Goal: Task Accomplishment & Management: Use online tool/utility

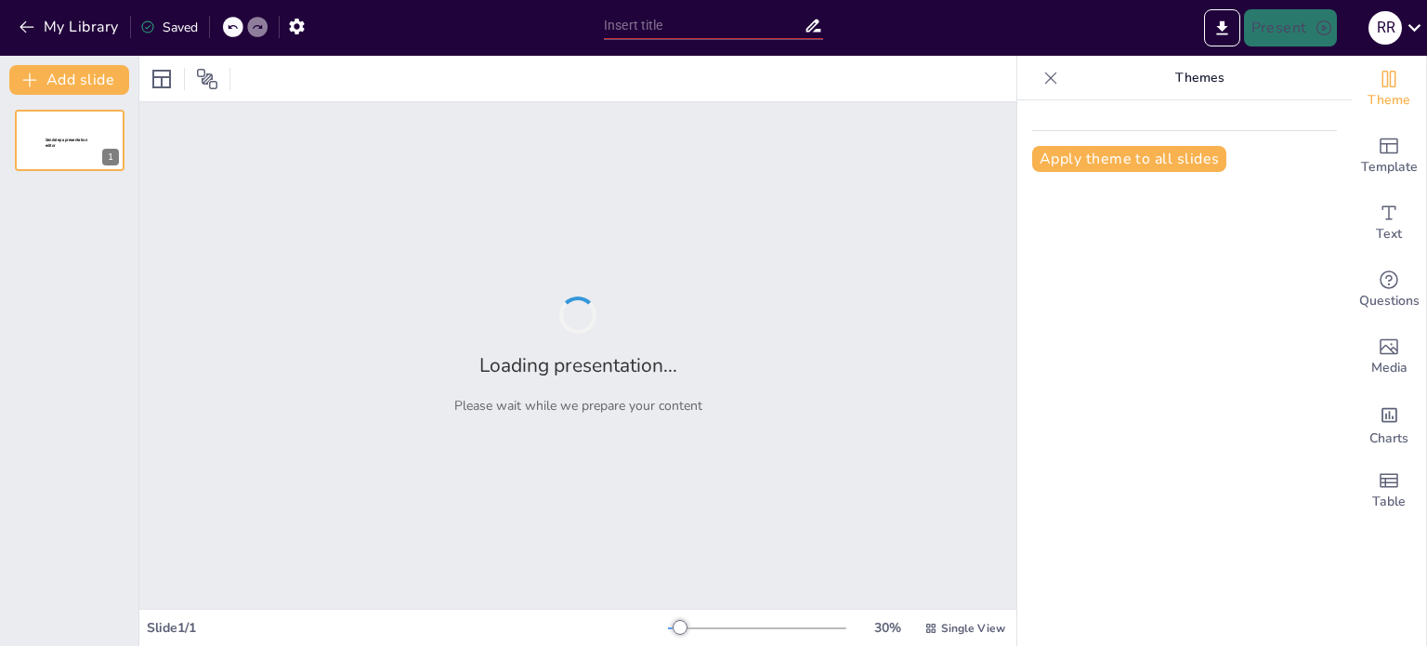
type input "Evaluación Integral de Proyecciones de Ingresos y Márgenes de Utilidad"
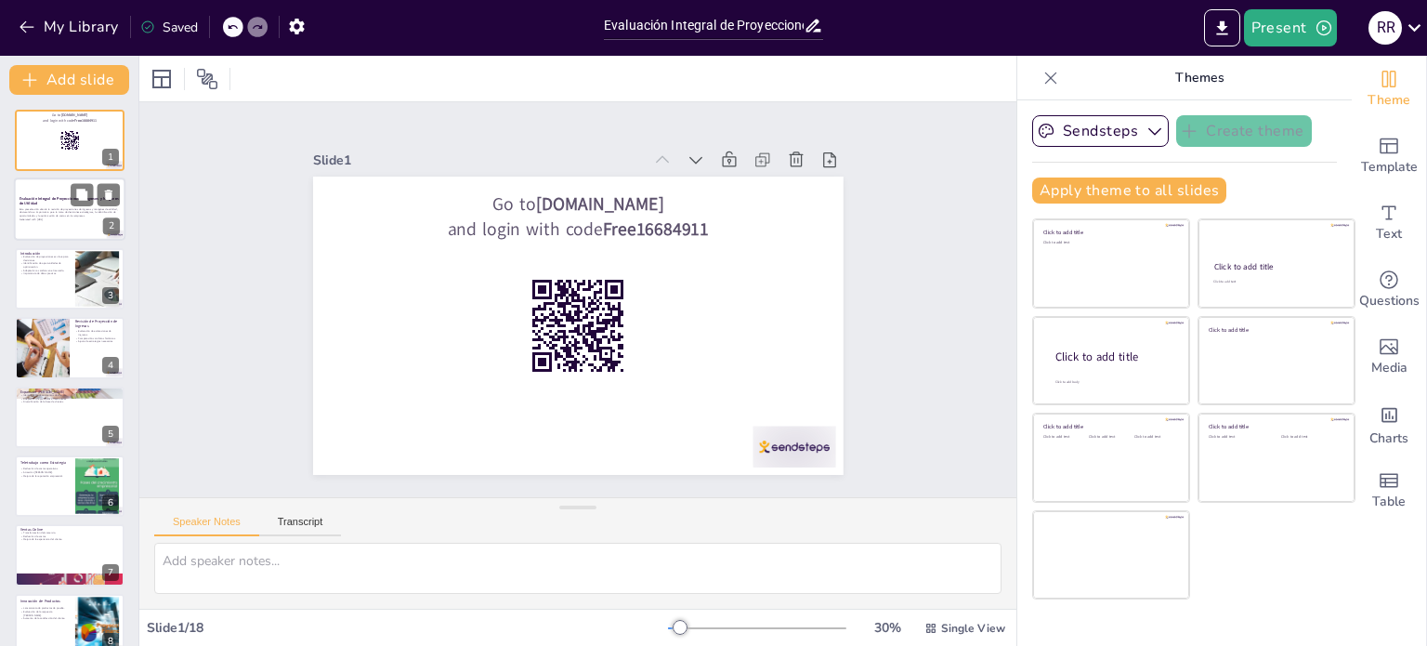
click at [65, 214] on p "Esta presentación aborda la revisión de proyecciones de ingresos y márgenes de …" at bounding box center [70, 212] width 100 height 10
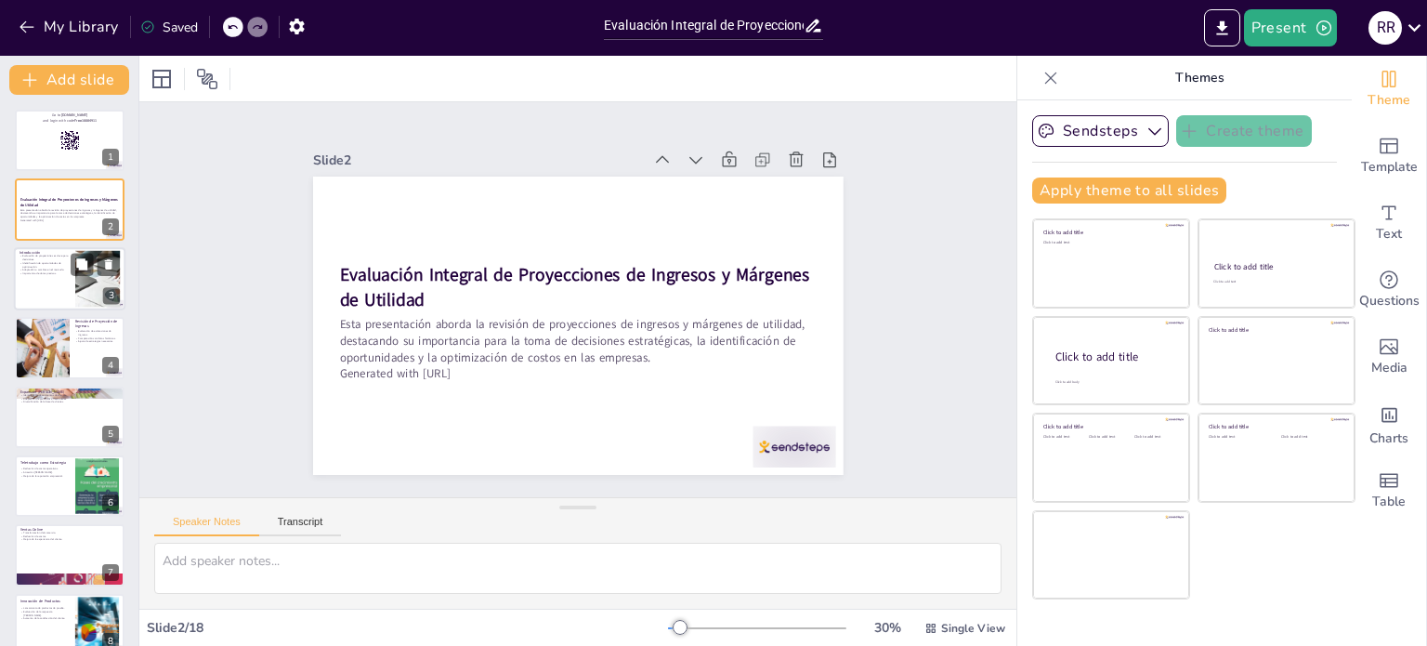
checkbox input "true"
click at [51, 282] on div at bounding box center [69, 278] width 111 height 63
type textarea "La evaluación de proyecciones es esencial para cualquier empresa que busque tom…"
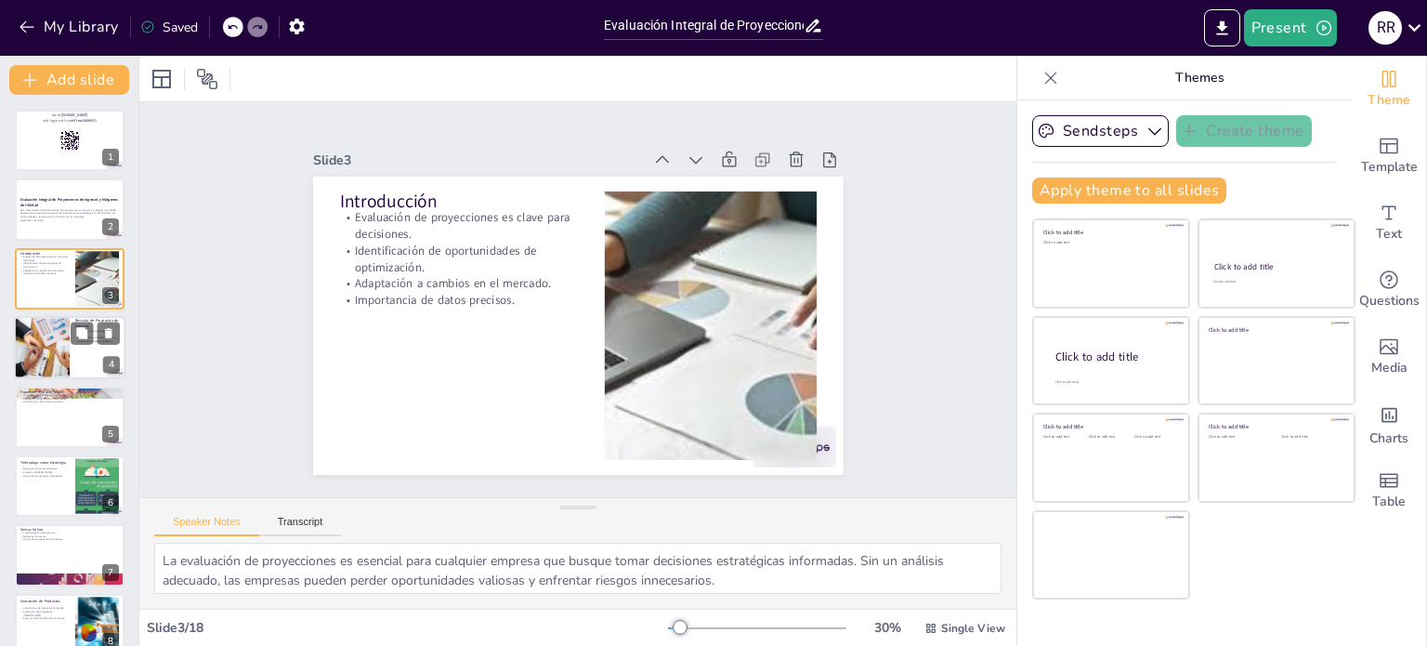
checkbox input "true"
click at [59, 350] on div at bounding box center [42, 347] width 99 height 63
type textarea "Evaluar las estimaciones de ingresos es un paso crucial en la revisión de proye…"
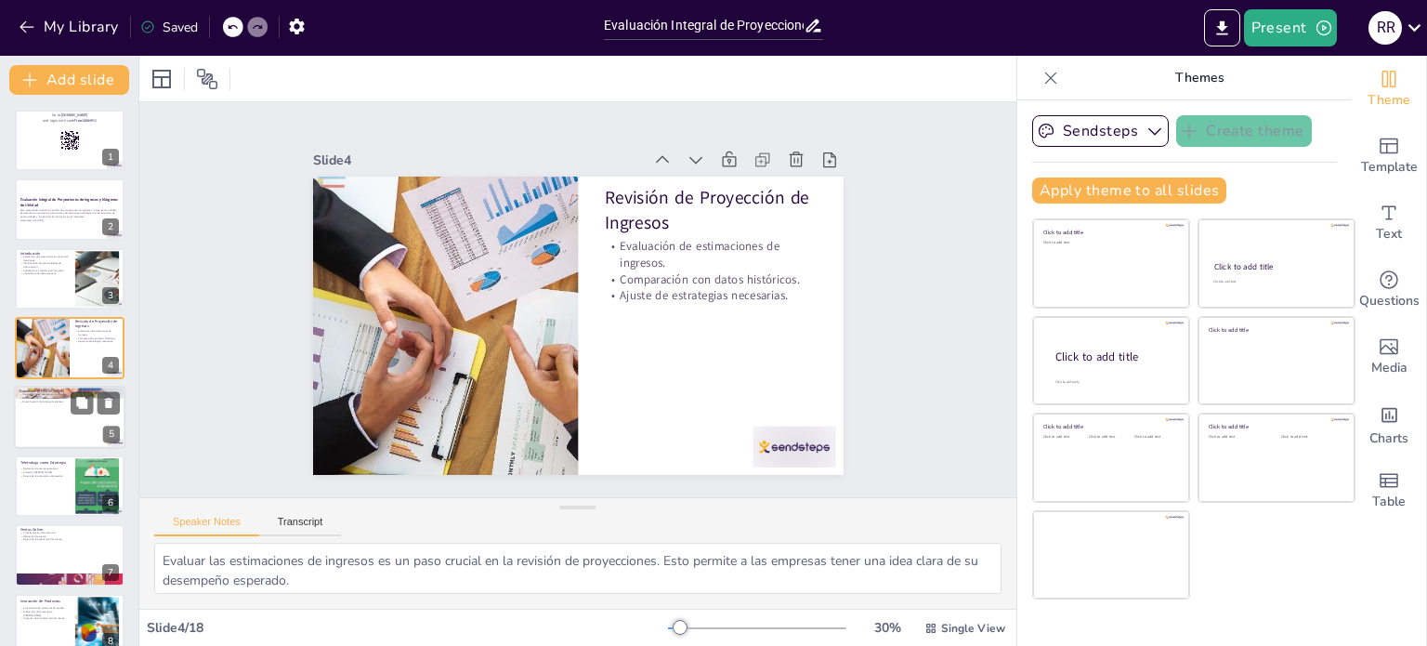
checkbox input "true"
click at [36, 416] on div at bounding box center [69, 416] width 111 height 63
type textarea "Identificar segmentos de clientes es fundamental para adaptar las estrategias d…"
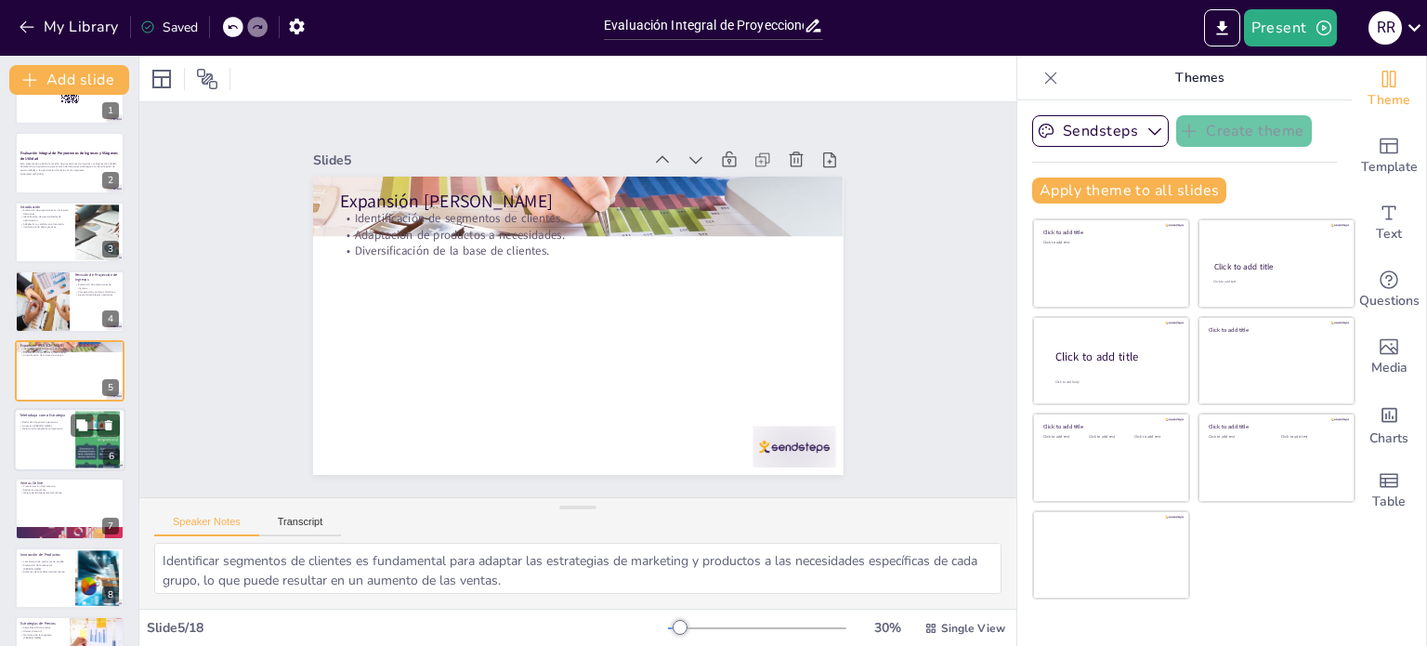
checkbox input "true"
click at [43, 440] on div at bounding box center [69, 439] width 111 height 63
type textarea "La reducción de costos operativos es uno de los beneficios más inmediatos del t…"
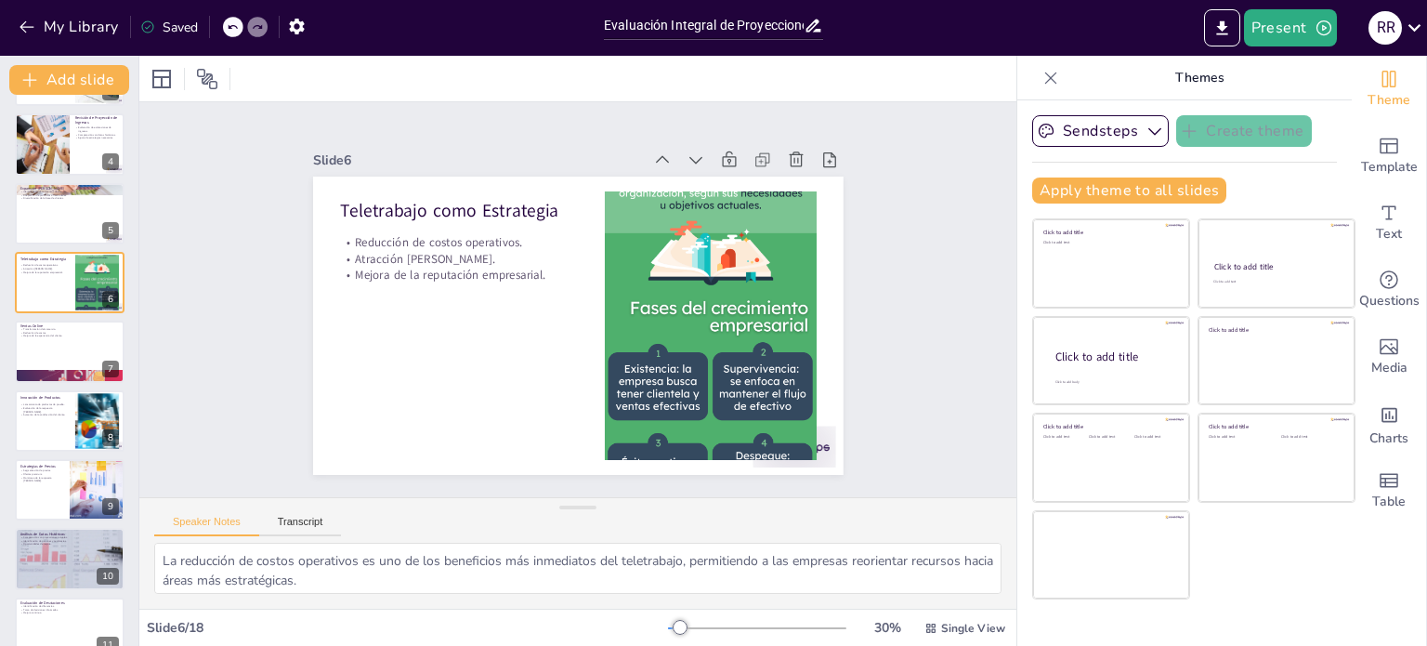
scroll to position [305, 0]
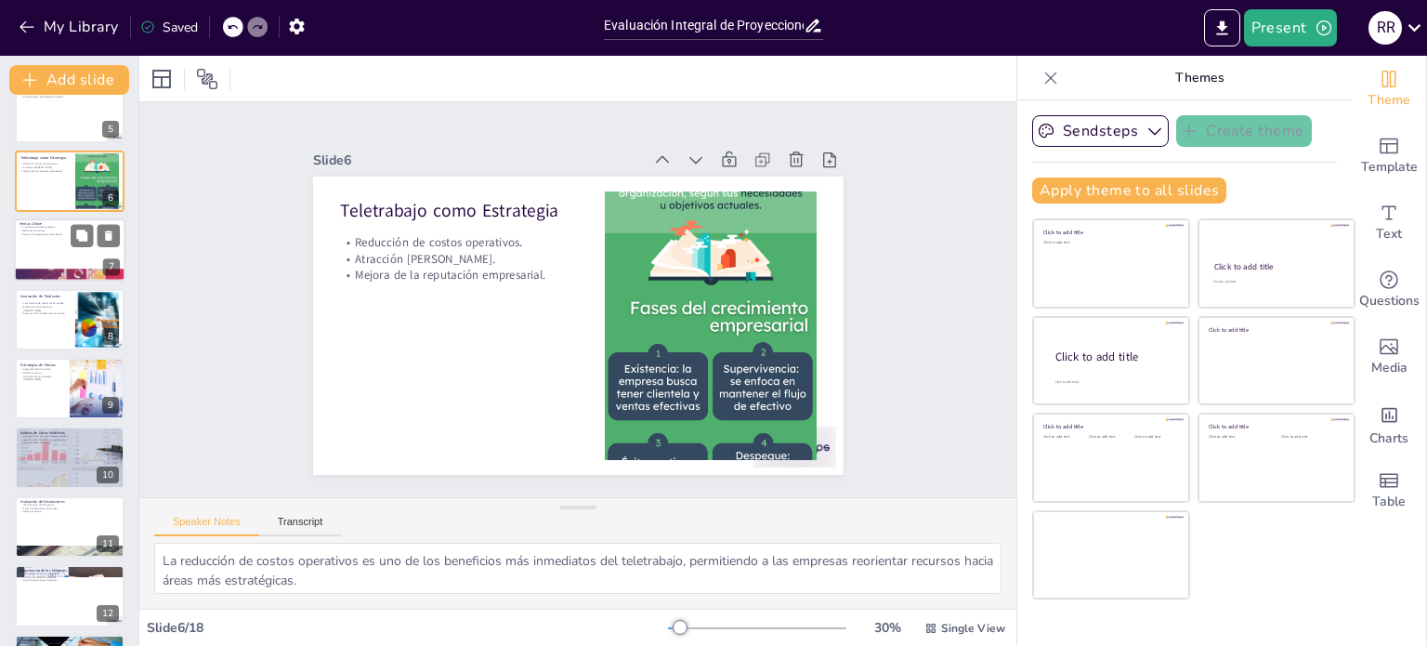
checkbox input "true"
click at [47, 233] on p "Mejora de la experiencia del cliente." at bounding box center [70, 235] width 100 height 4
type textarea "La transformación del comercio a través de las ventas online es un cambio funda…"
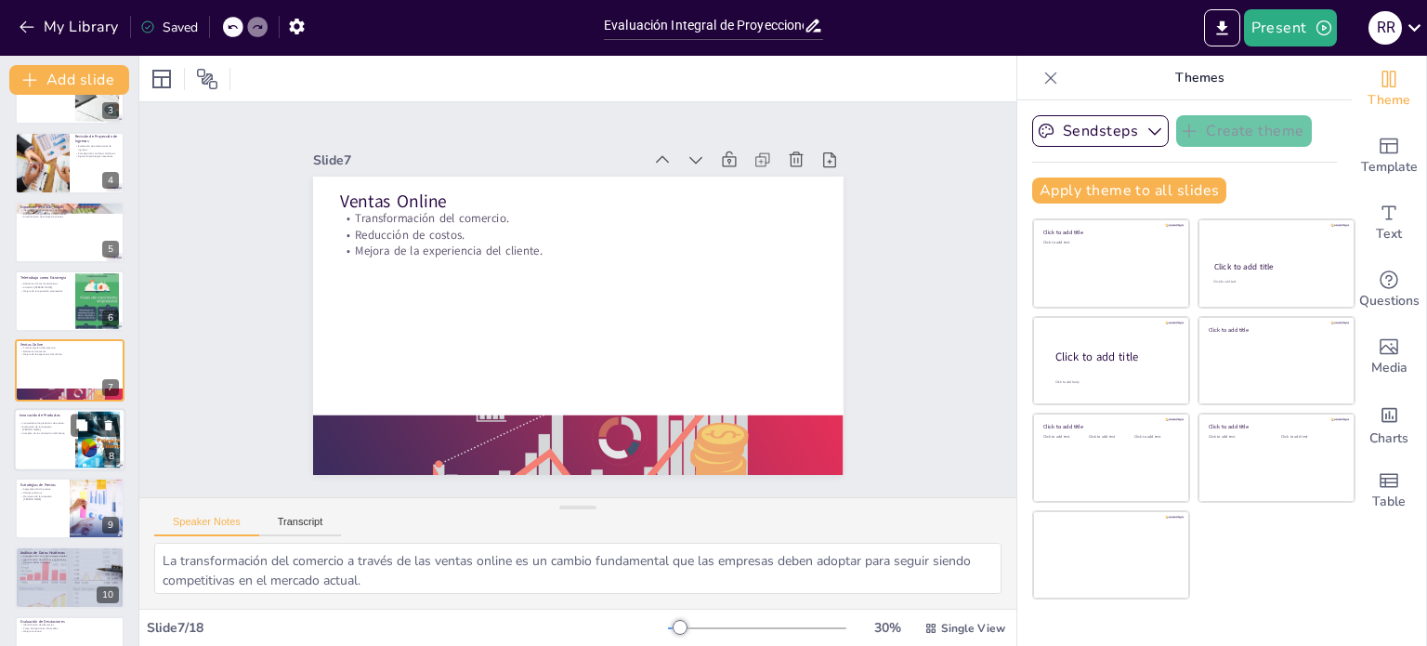
checkbox input "true"
click at [39, 431] on p "Aumento de la satisfacción del cliente." at bounding box center [45, 433] width 50 height 4
type textarea "Lanzar productos de prueba es una estrategia efectiva para reducir riesgos y ob…"
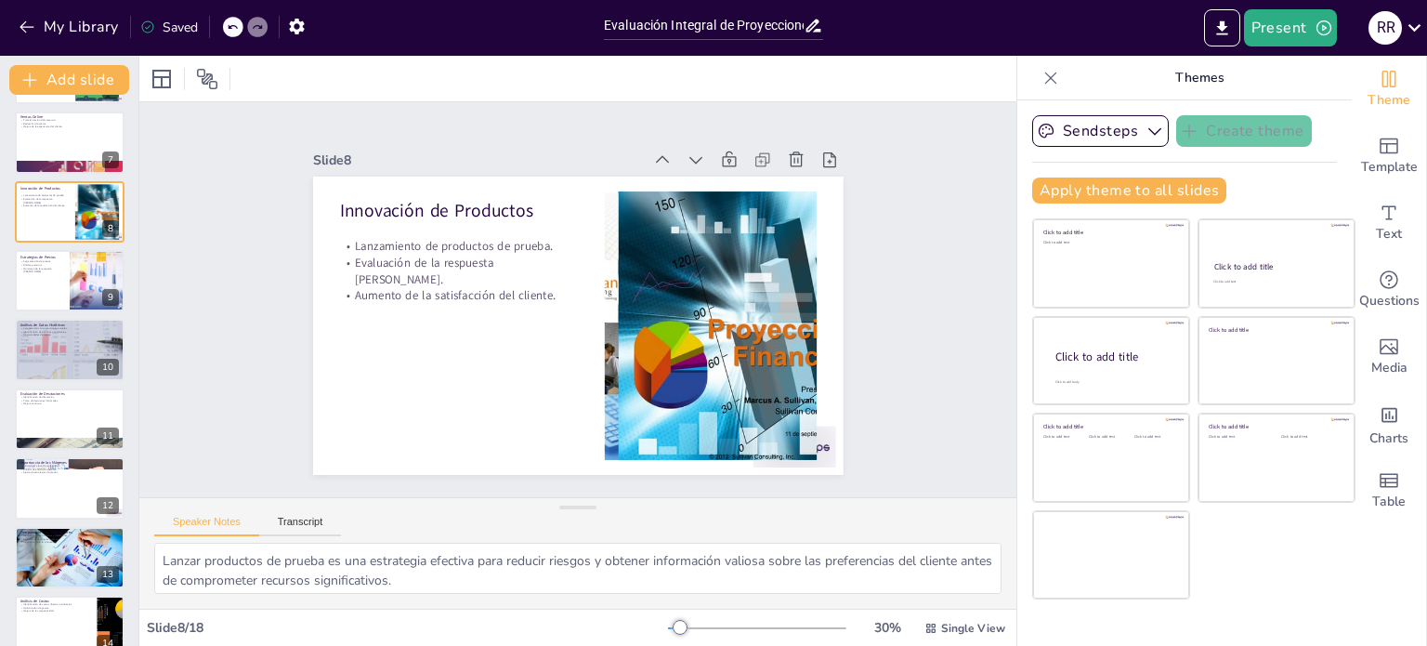
scroll to position [429, 0]
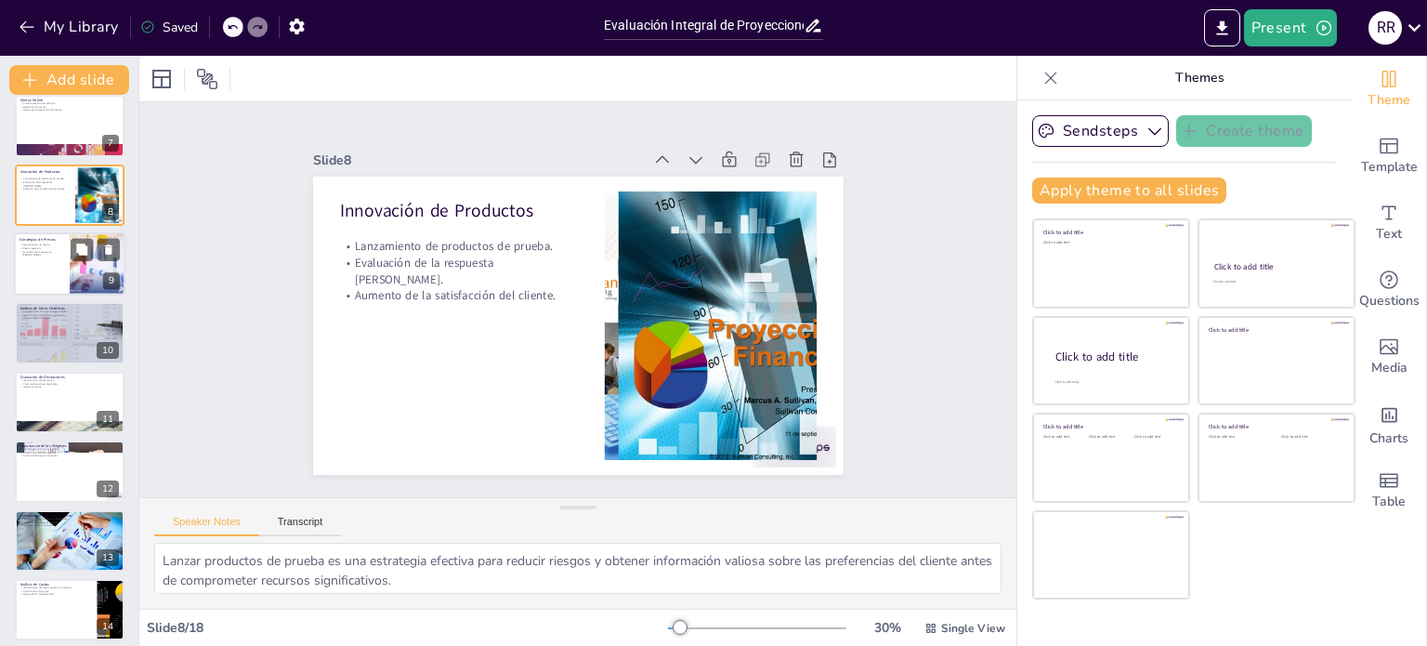
checkbox input "true"
click at [37, 269] on div at bounding box center [69, 263] width 111 height 63
type textarea "La segmentación de precios permite a las empresas captar diferentes grupos de c…"
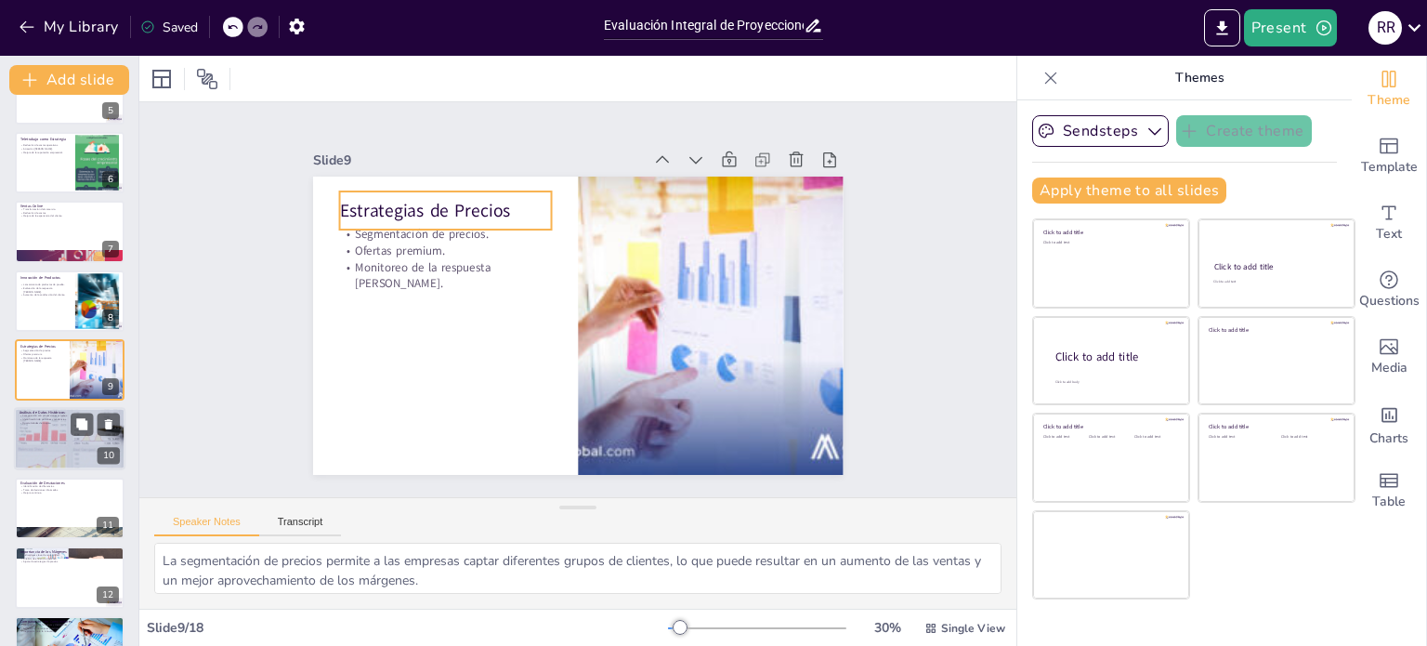
checkbox input "true"
click at [32, 452] on div at bounding box center [69, 439] width 111 height 63
type textarea "Comparar las proyecciones actuales con datos históricos permite validar su razo…"
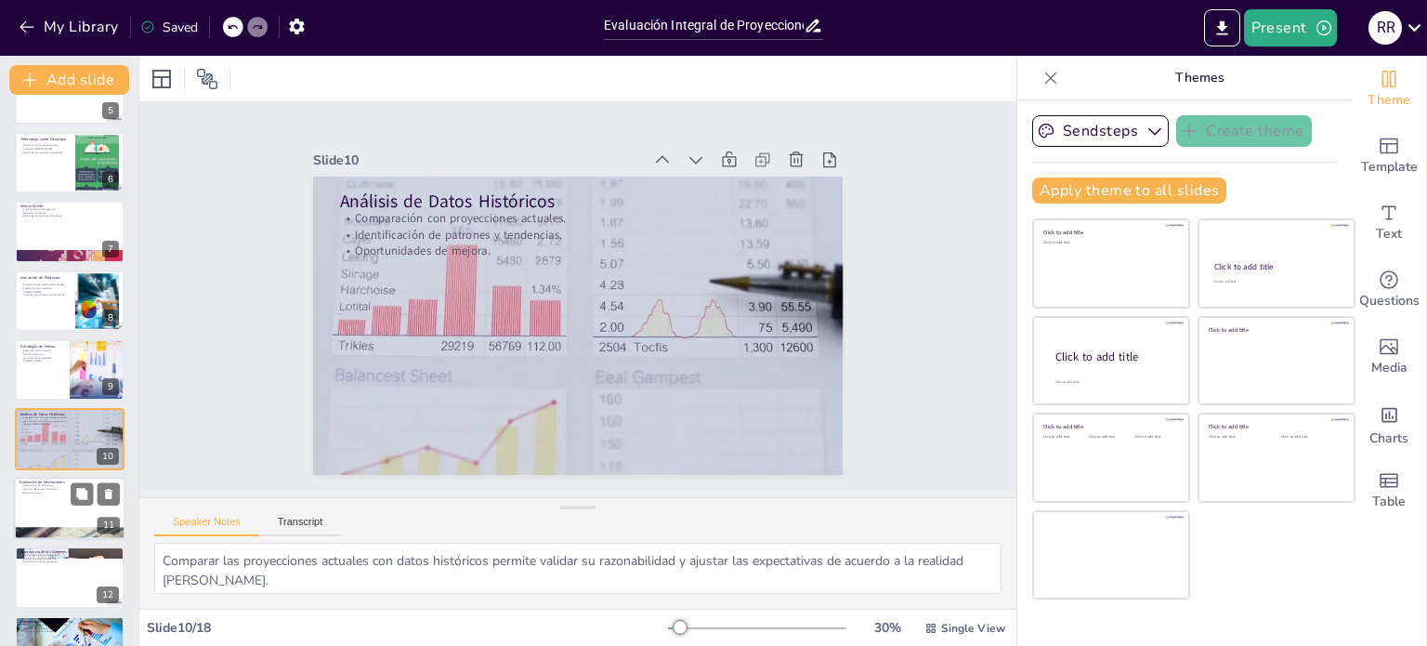
scroll to position [392, 0]
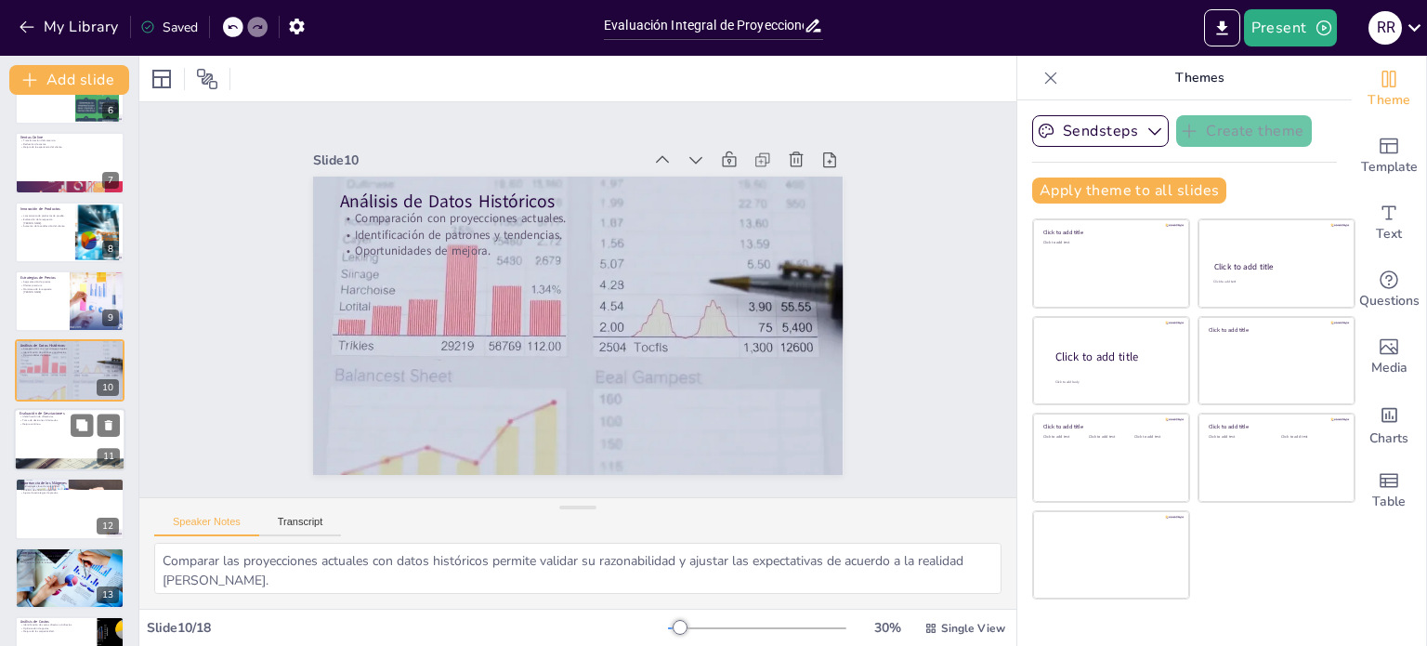
checkbox input "true"
click at [41, 433] on div at bounding box center [69, 439] width 111 height 63
type textarea "Identificar diferencias entre proyecciones y resultados reales es un paso funda…"
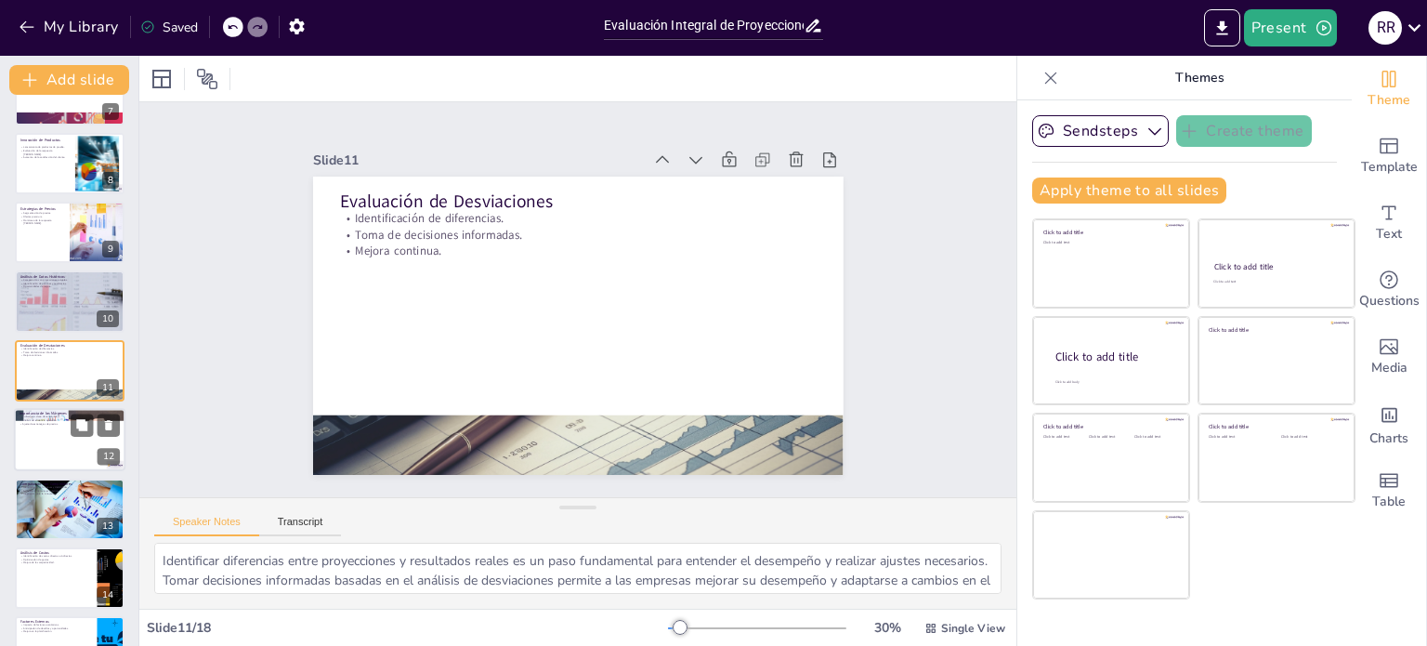
checkbox input "true"
click at [50, 447] on div at bounding box center [69, 439] width 111 height 63
type textarea "Los márgenes son indicadores clave de rentabilidad que permiten a las empresas …"
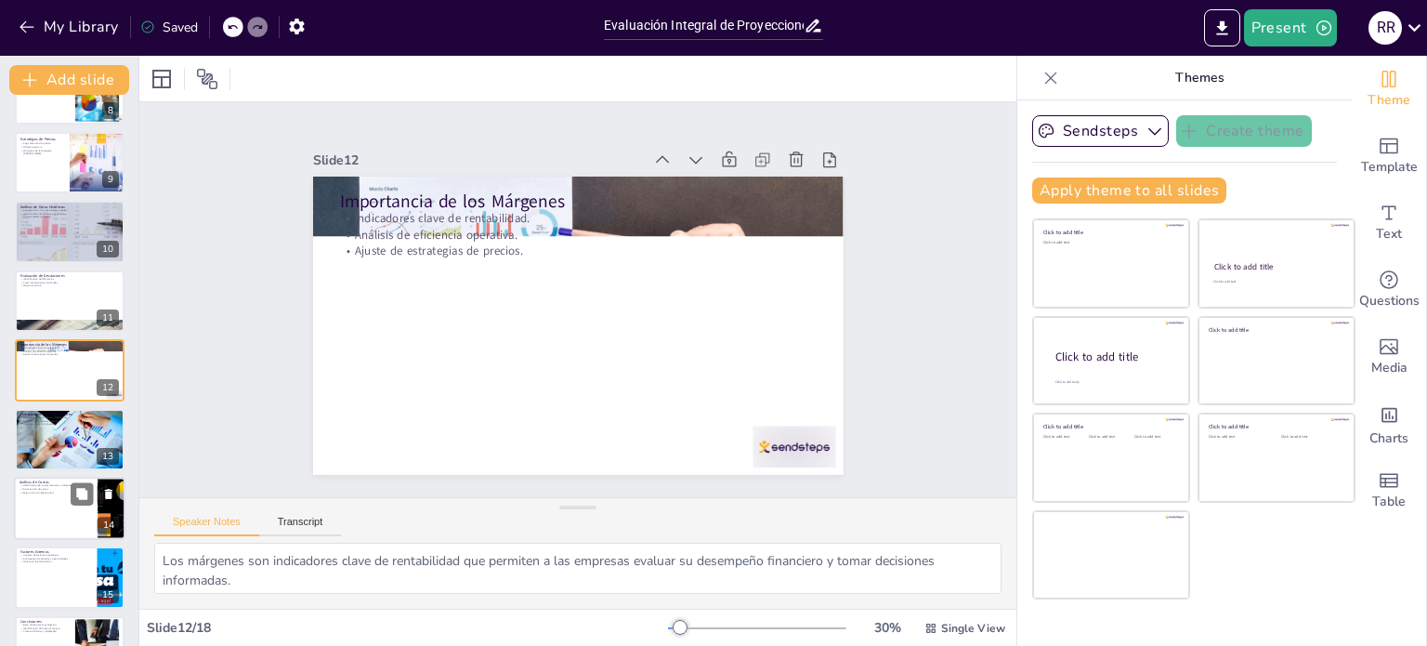
checkbox input "true"
click at [44, 506] on div at bounding box center [69, 508] width 111 height 63
type textarea "Identificar costos directos e indirectos es crucial para tener una visión clara…"
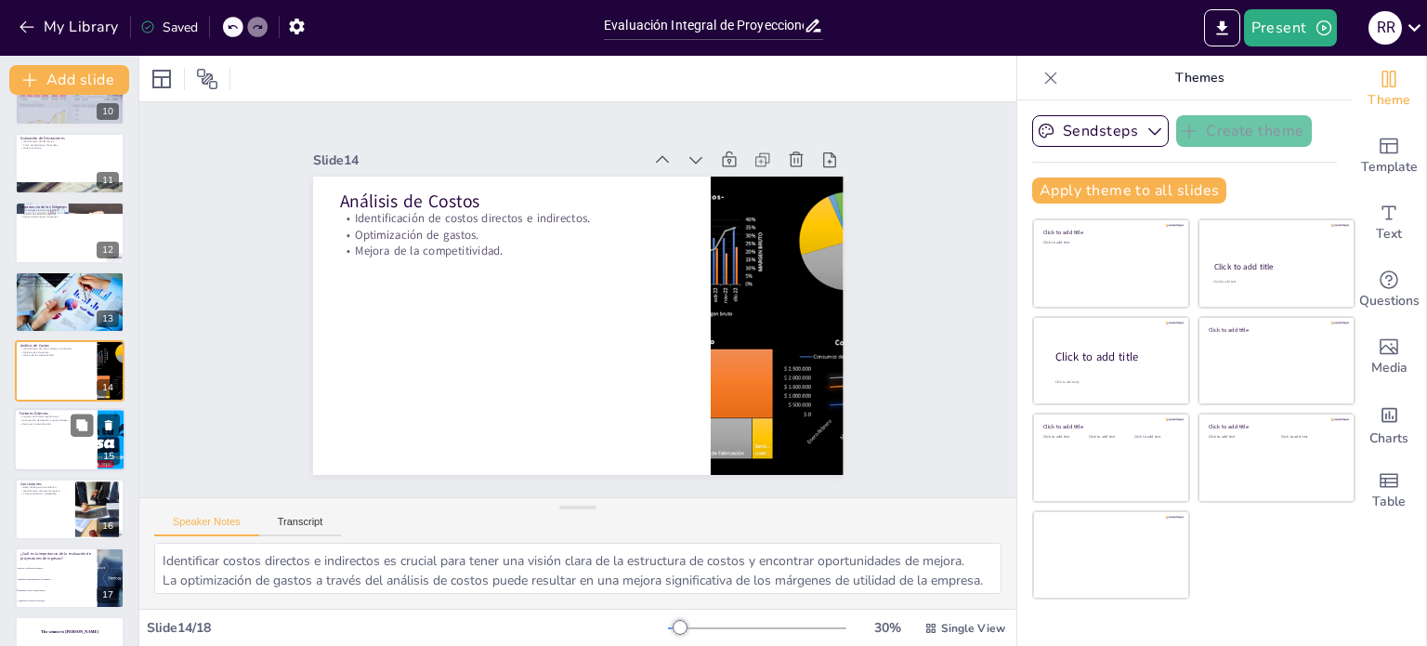
checkbox input "true"
click at [55, 451] on div at bounding box center [69, 440] width 111 height 63
type textarea "Entender el impacto de factores económicos en las proyecciones permite a las em…"
checkbox input "true"
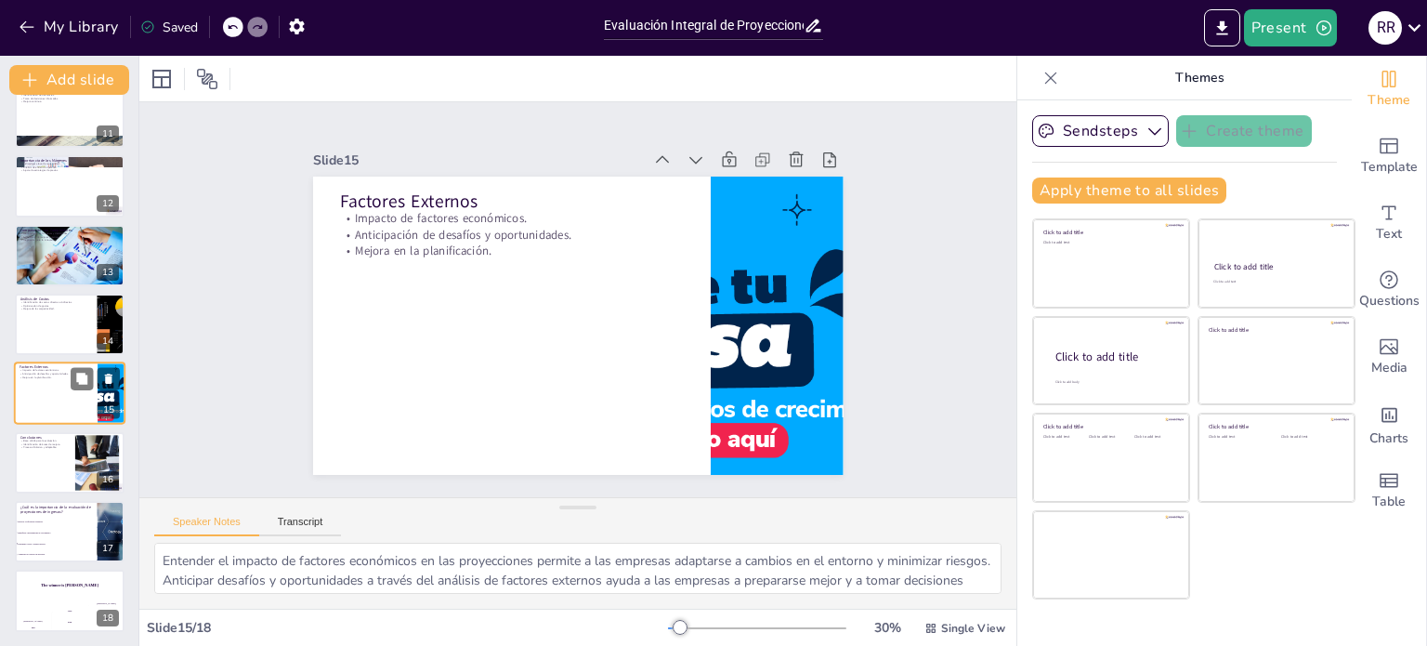
click at [55, 451] on div at bounding box center [70, 462] width 110 height 61
type textarea "Tener una base sólida para la evaluación es fundamental para que las empresas p…"
checkbox input "true"
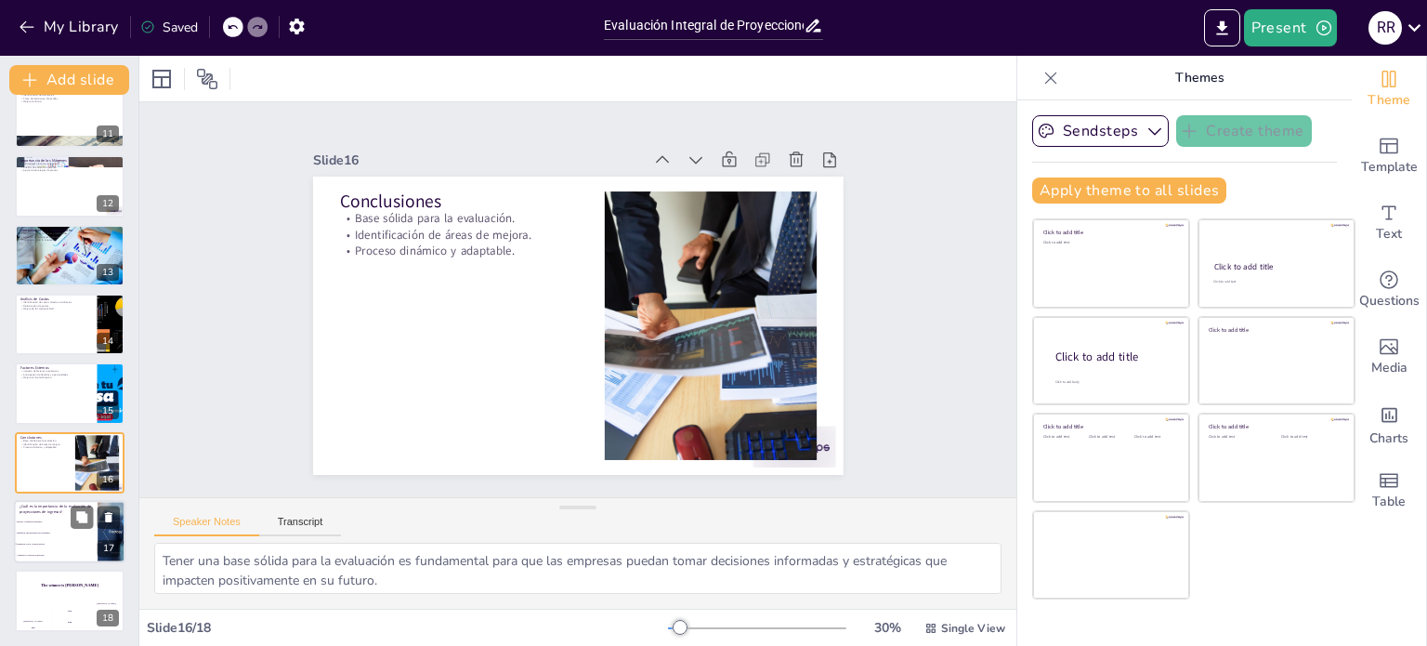
checkbox input "true"
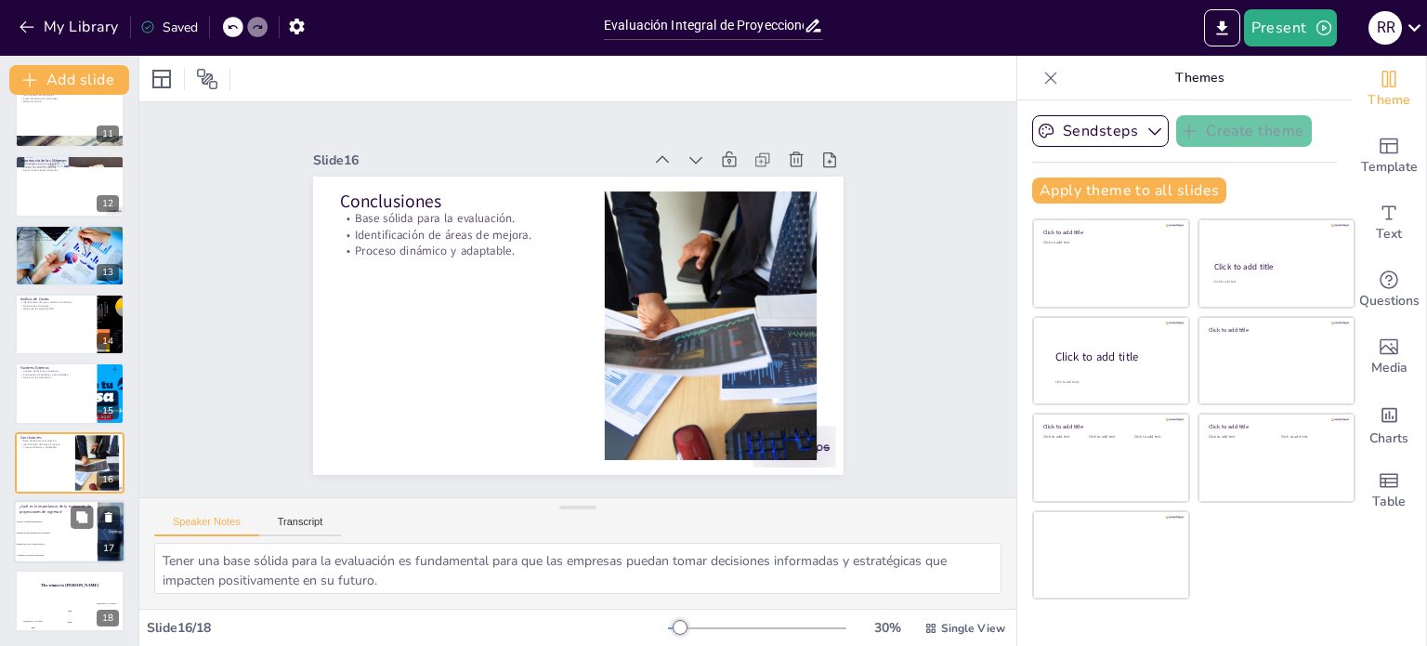
checkbox input "true"
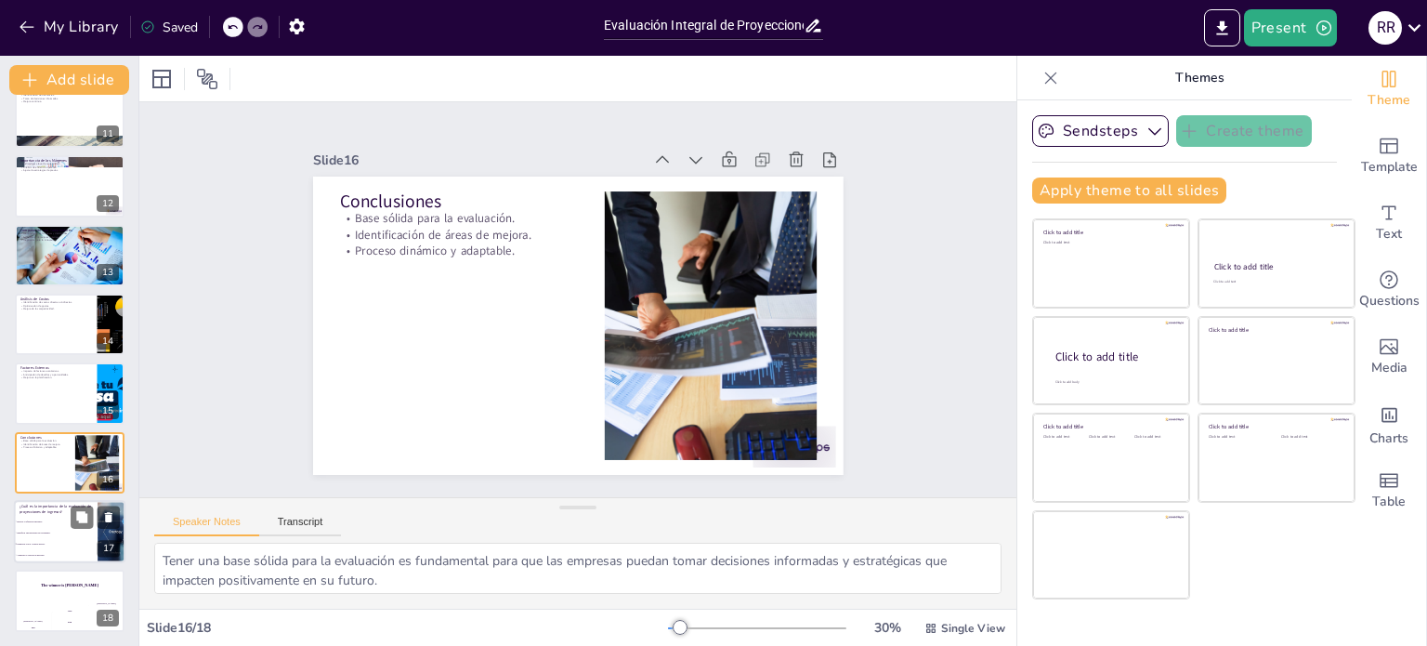
checkbox input "true"
click at [40, 529] on li "Identificar oportunidades de crecimiento." at bounding box center [56, 532] width 84 height 11
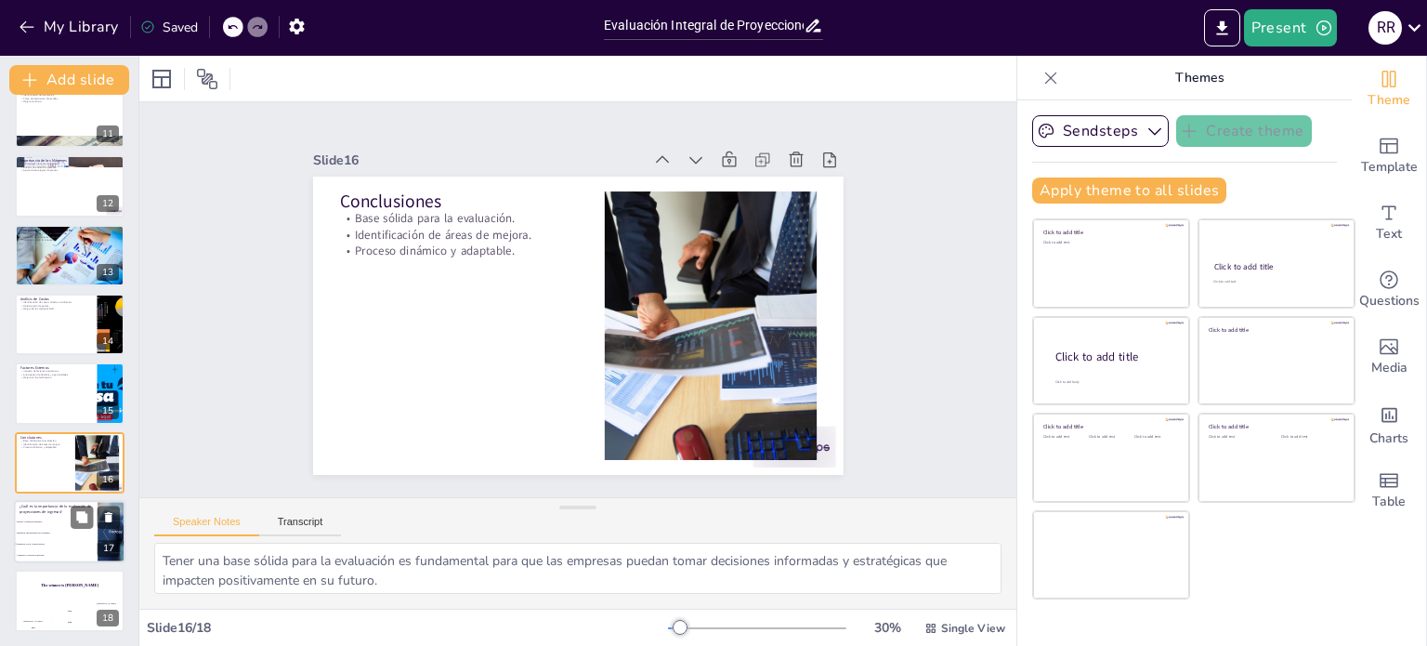
type textarea "La respuesta correcta es "Optimizar costos y ajustar precios". Esta respuesta s…"
checkbox input "true"
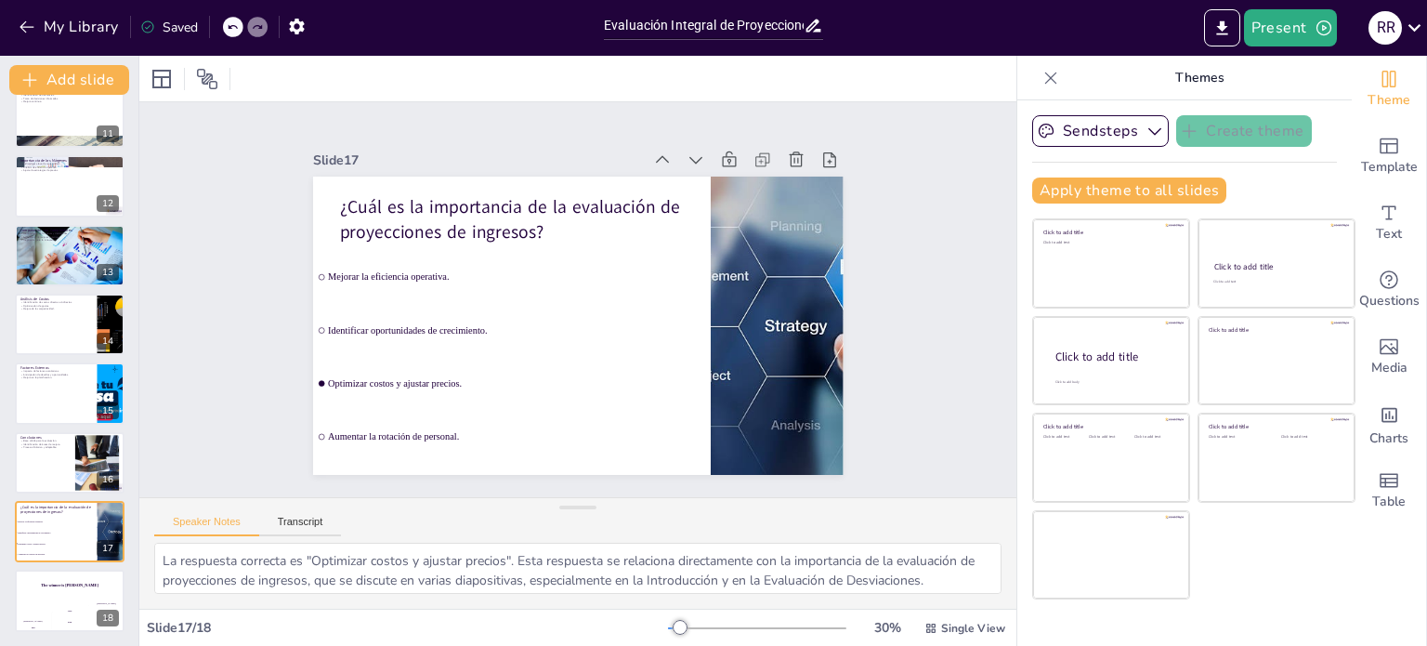
checkbox input "true"
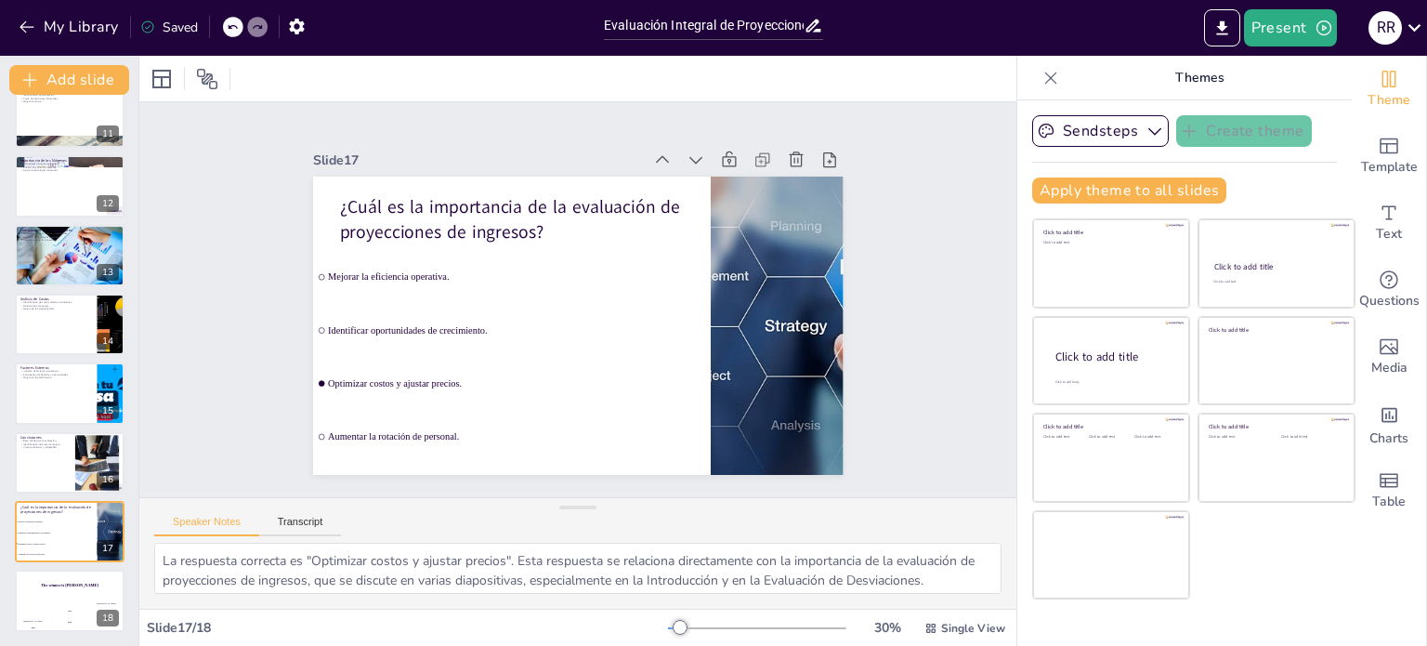
checkbox input "true"
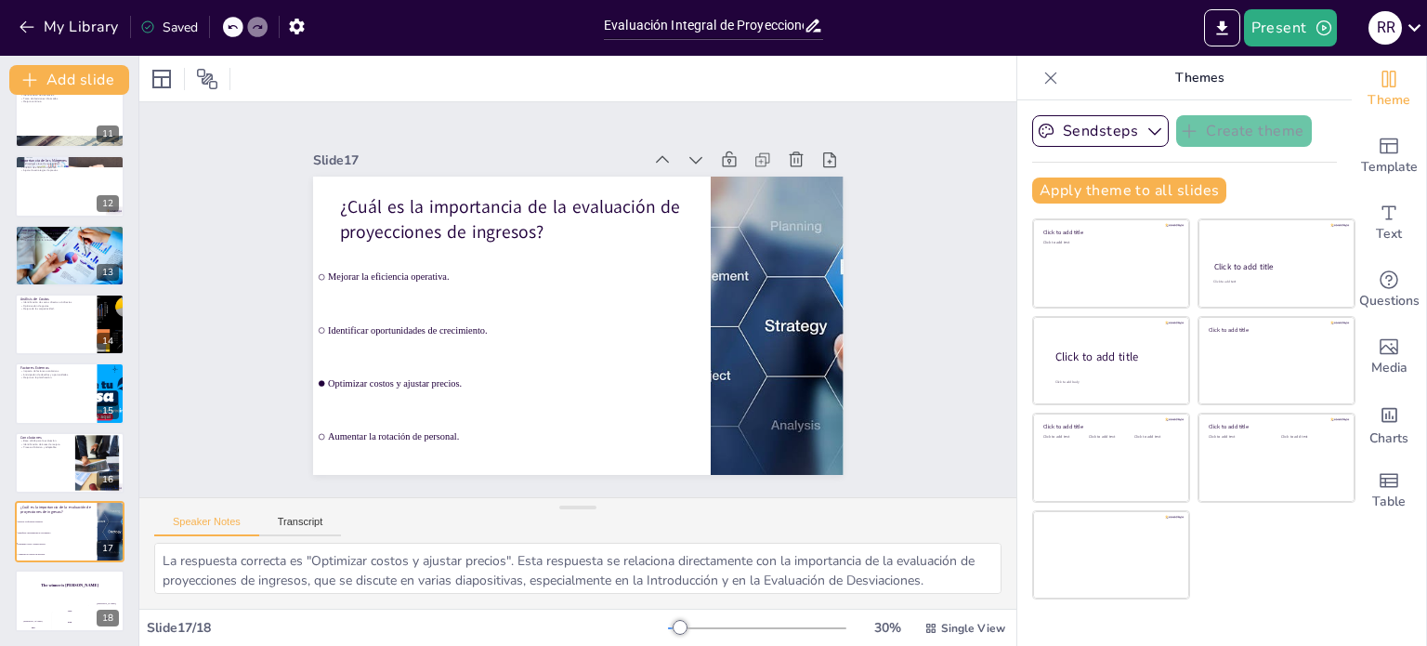
checkbox input "true"
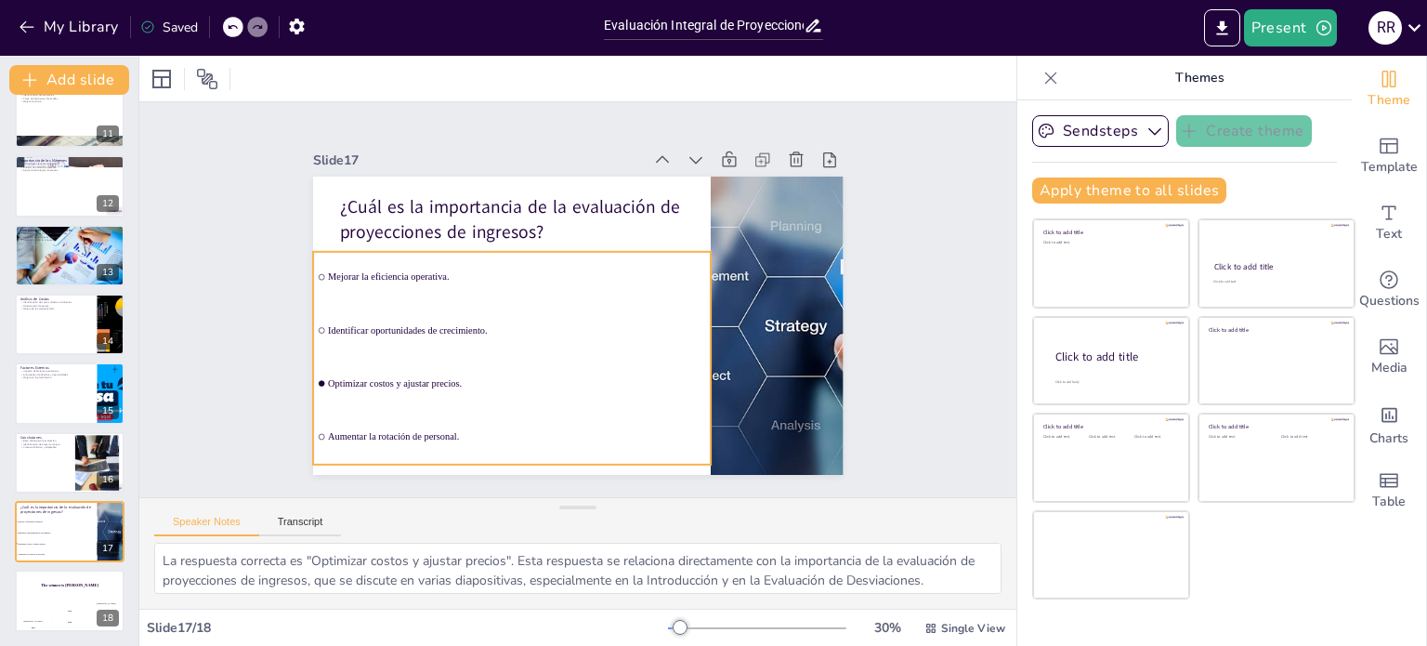
checkbox input "true"
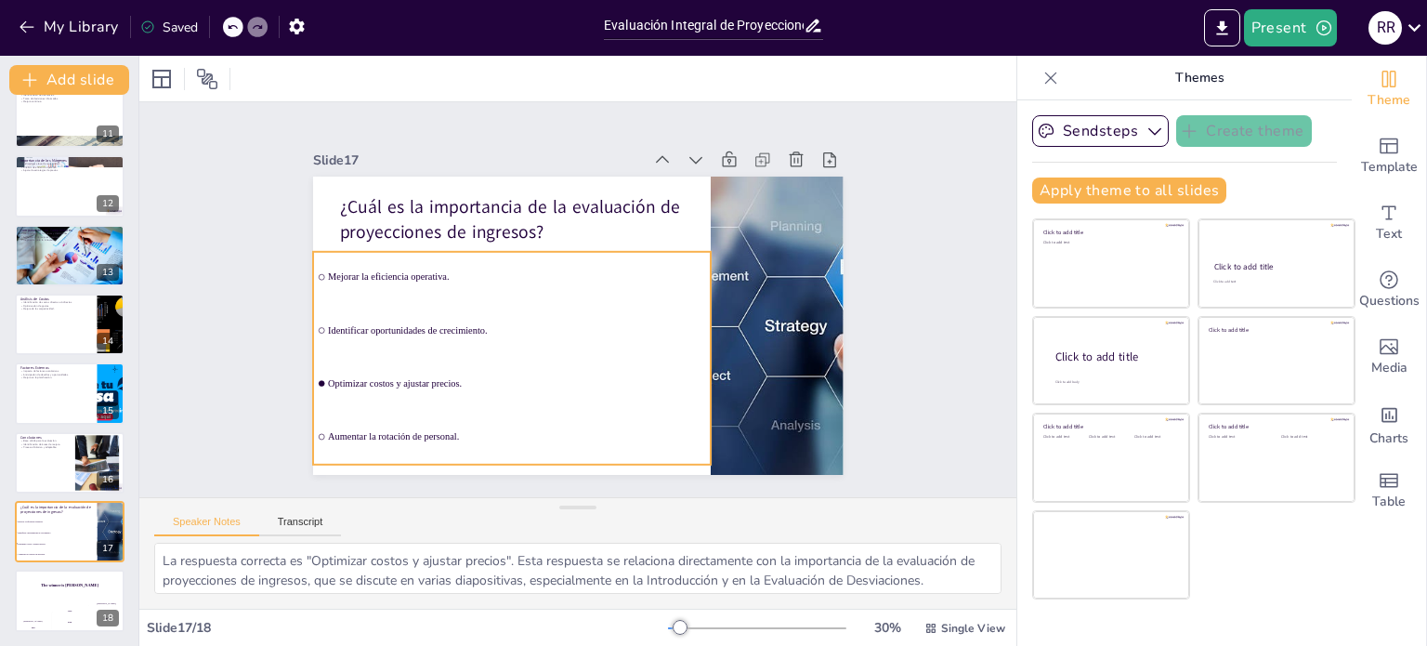
checkbox input "true"
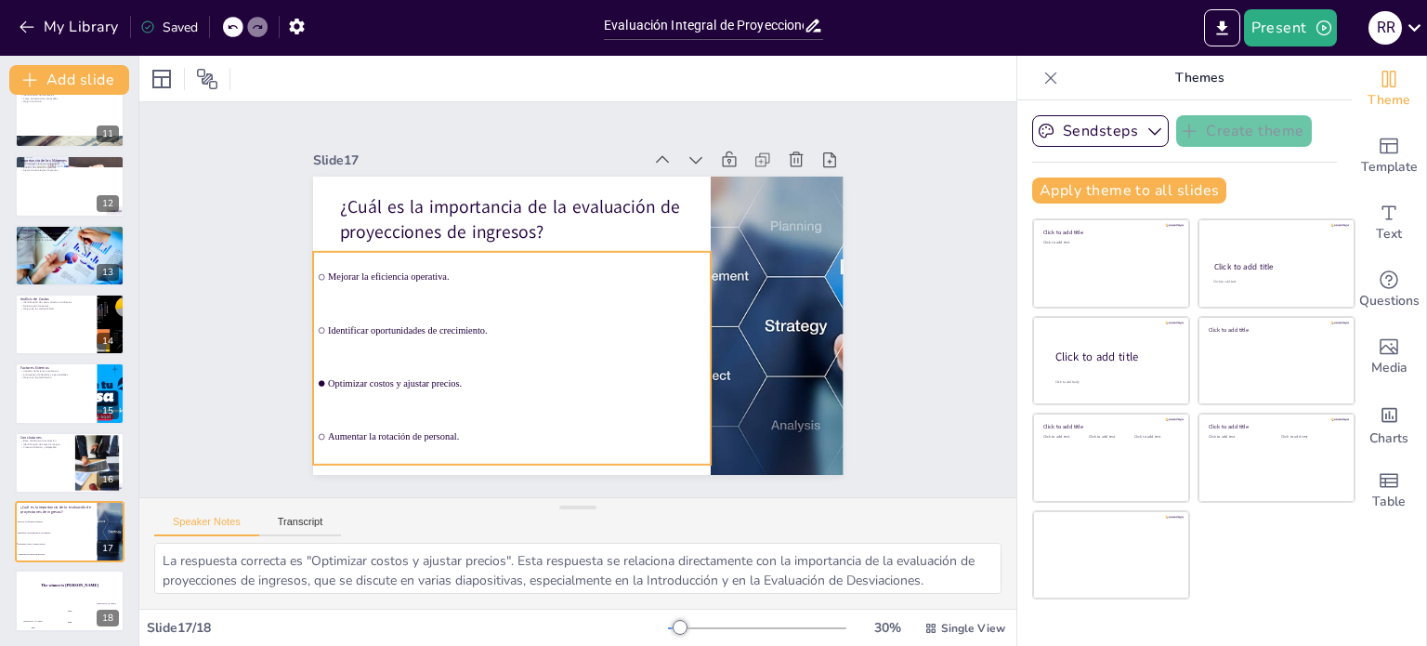
checkbox input "true"
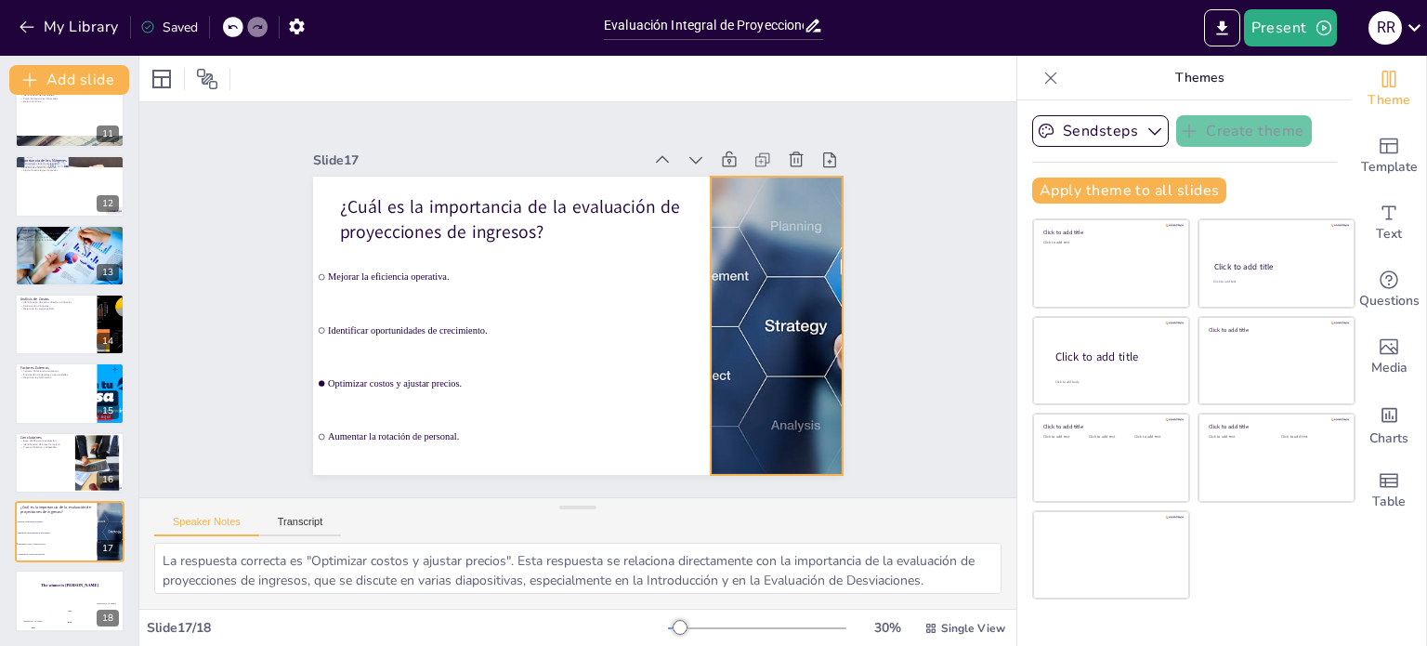
checkbox input "true"
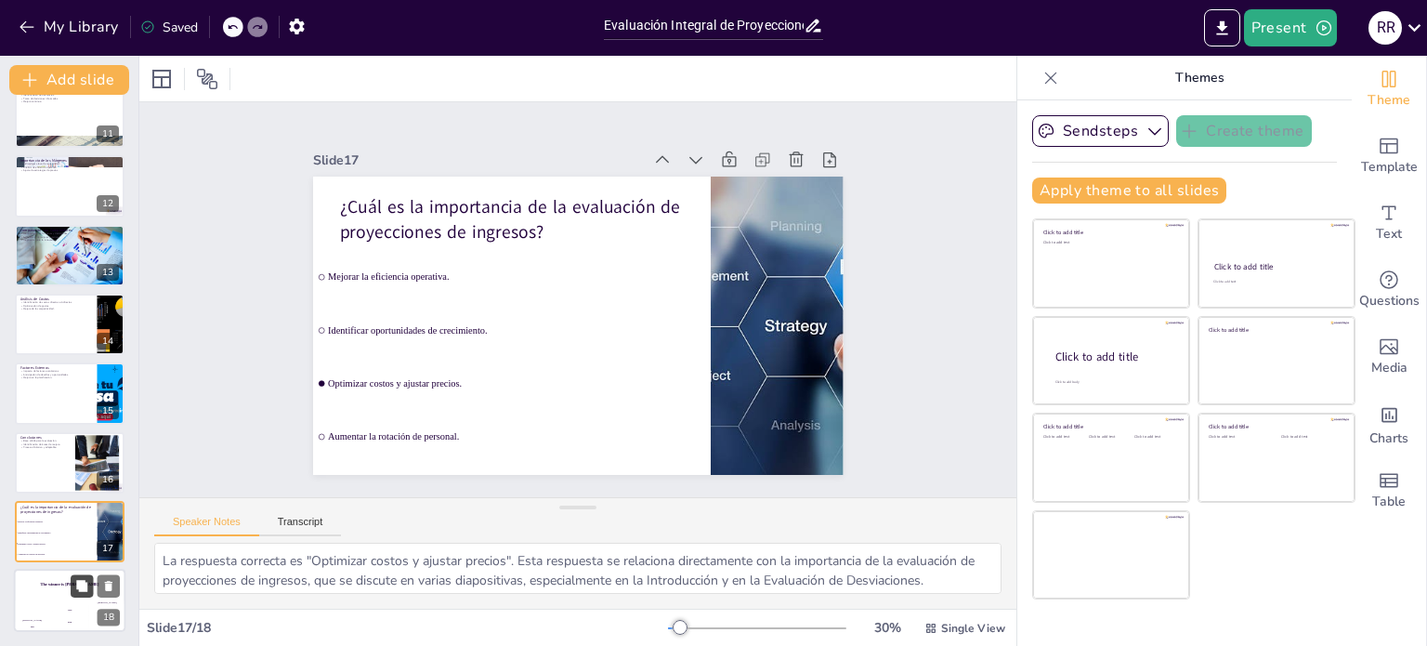
checkbox input "true"
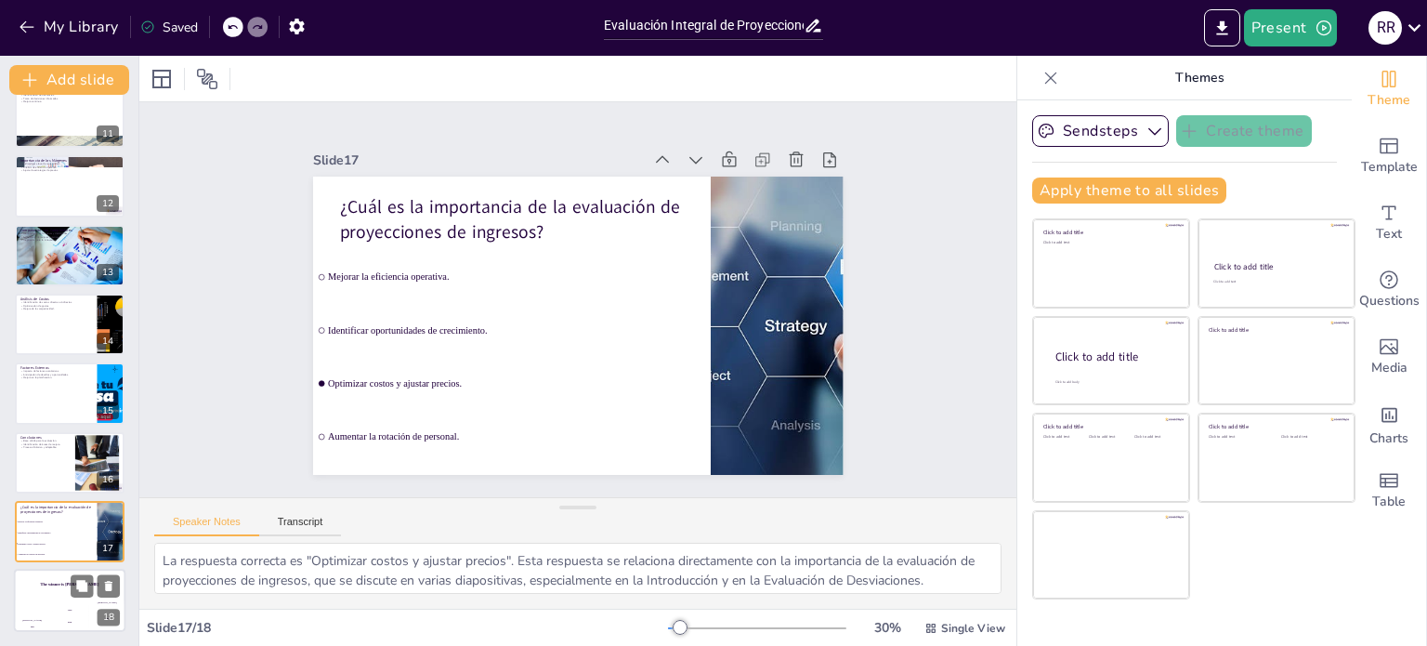
checkbox input "true"
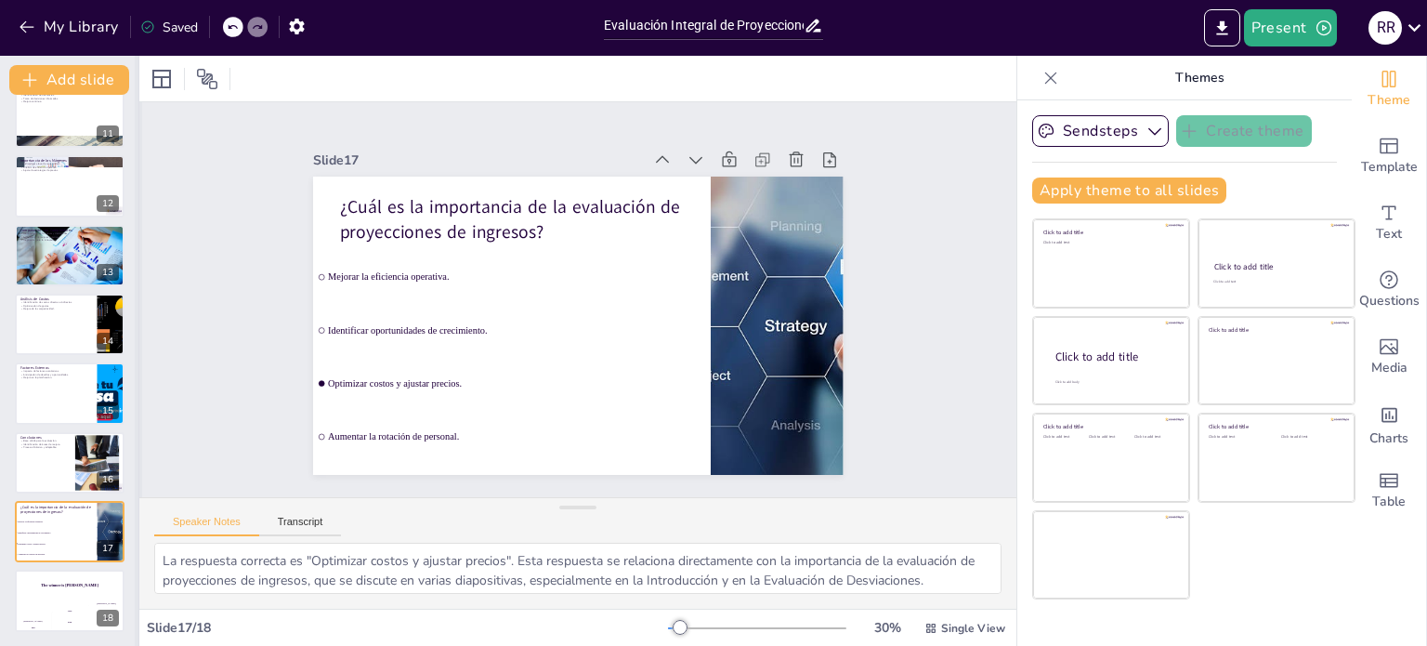
checkbox input "true"
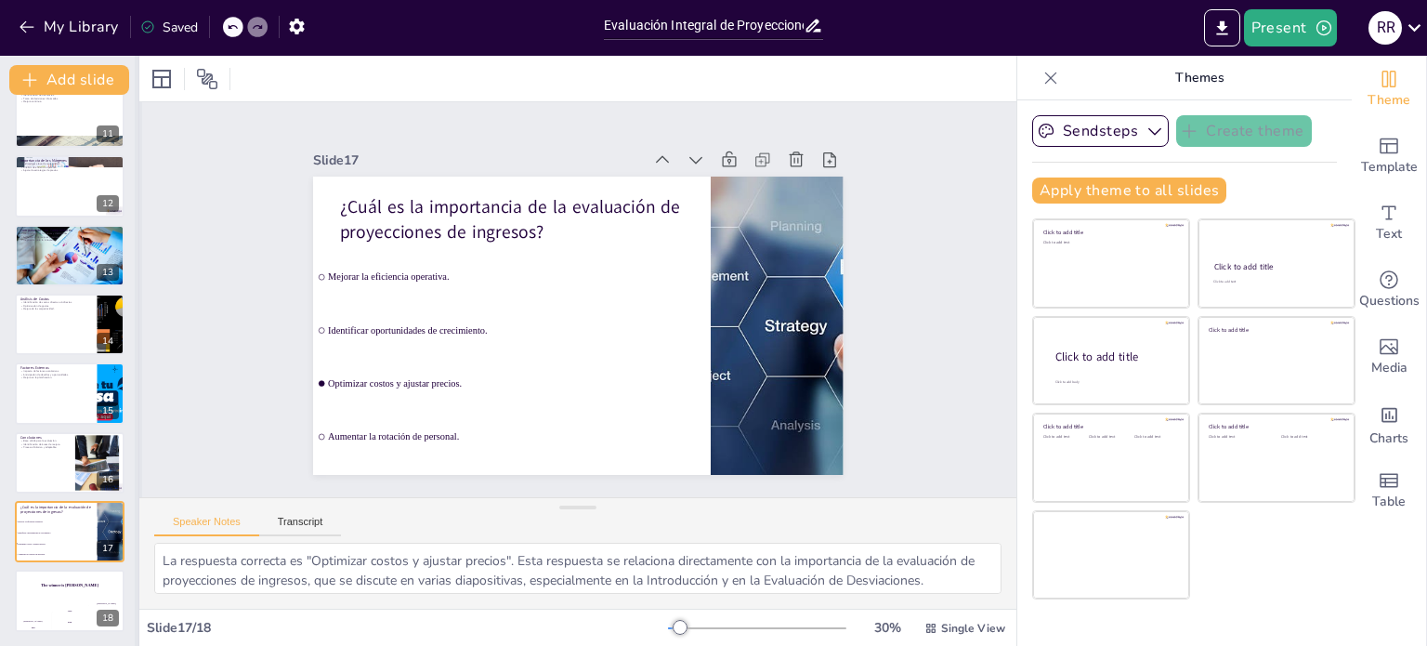
checkbox input "true"
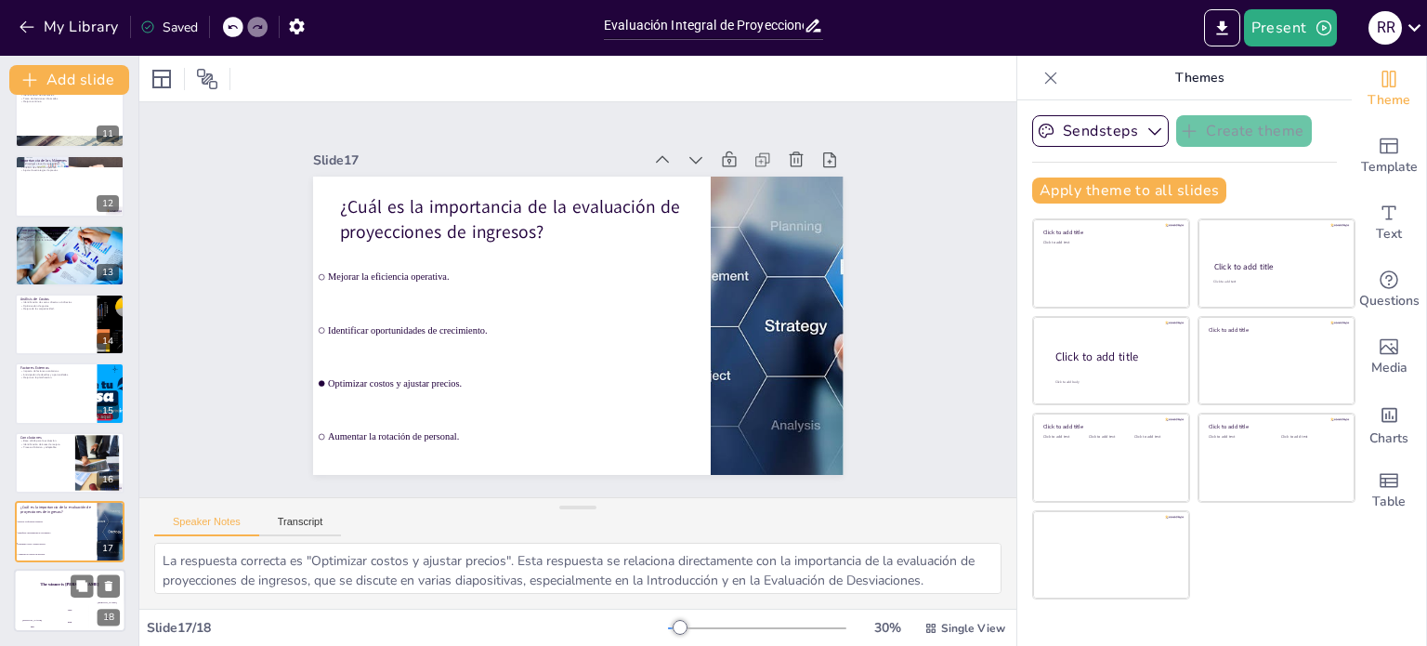
checkbox input "true"
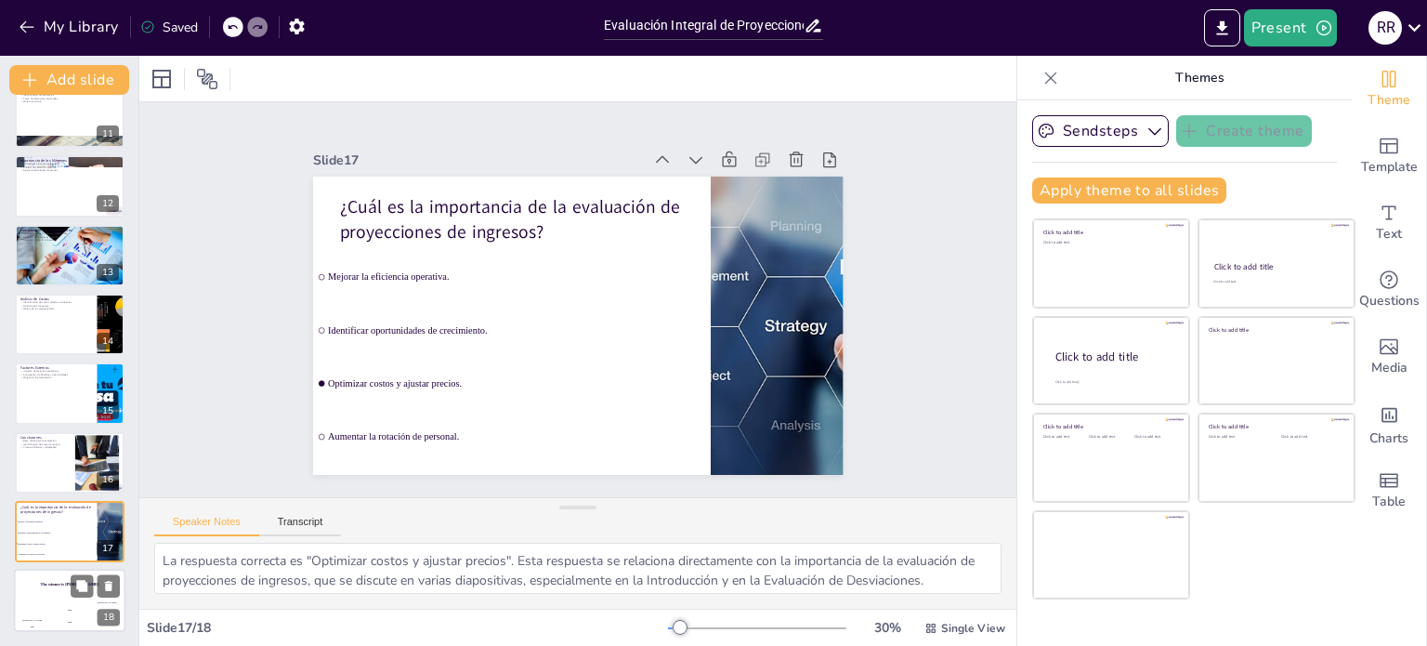
checkbox input "true"
click at [41, 590] on div "The winner is [PERSON_NAME]" at bounding box center [69, 585] width 111 height 32
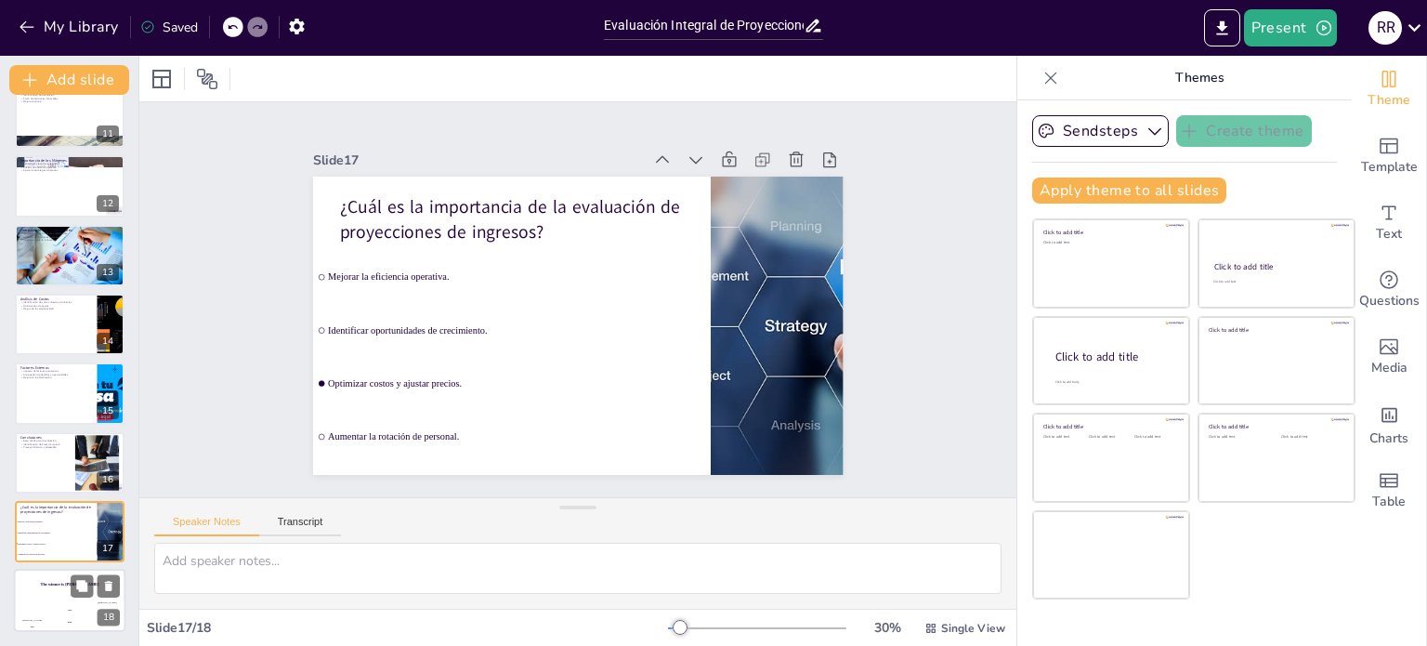
checkbox input "true"
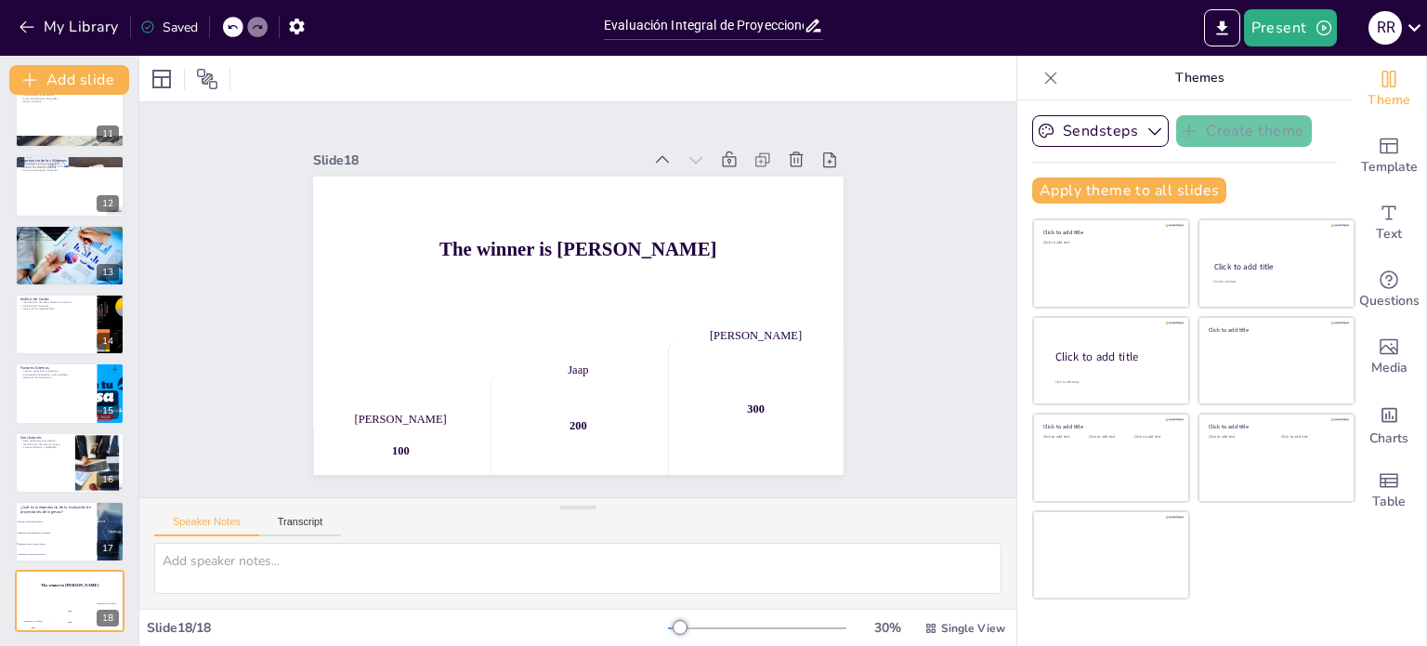
checkbox input "true"
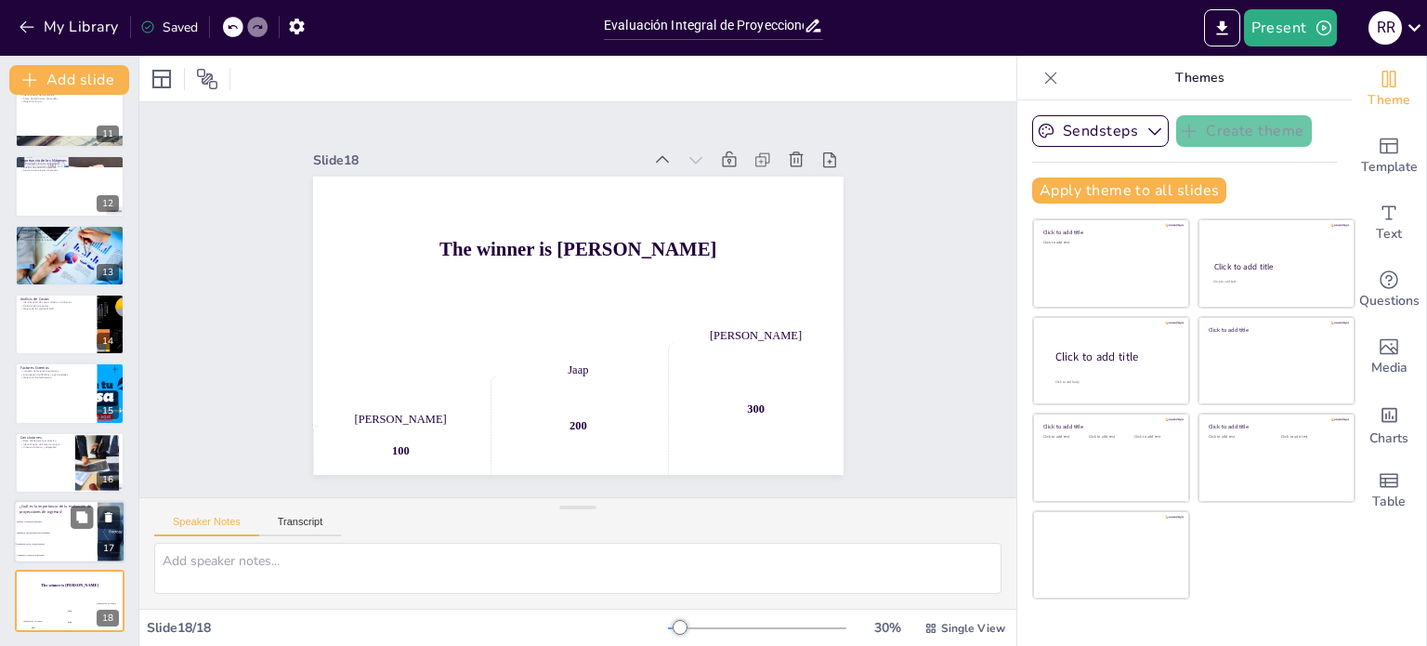
checkbox input "true"
click at [40, 520] on span "Mejorar la eficiencia operativa." at bounding box center [57, 521] width 80 height 3
type textarea "La respuesta correcta es "Optimizar costos y ajustar precios". Esta respuesta s…"
checkbox input "true"
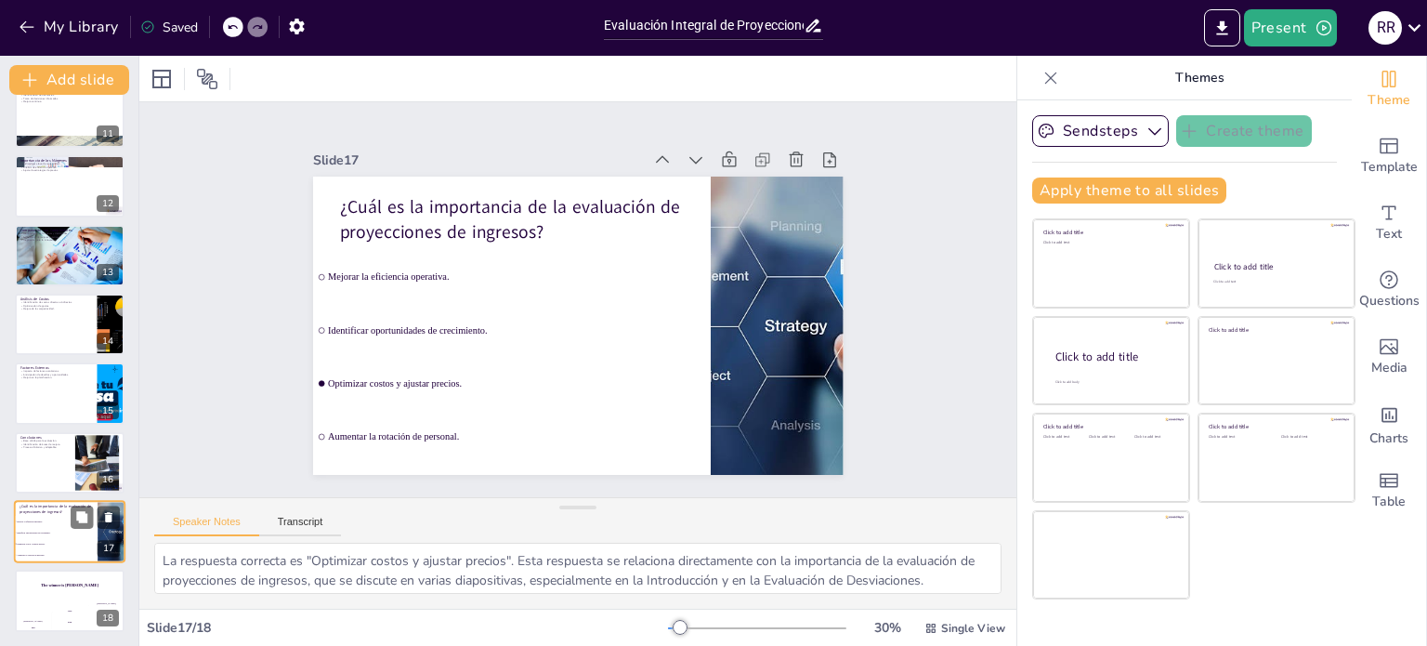
checkbox input "true"
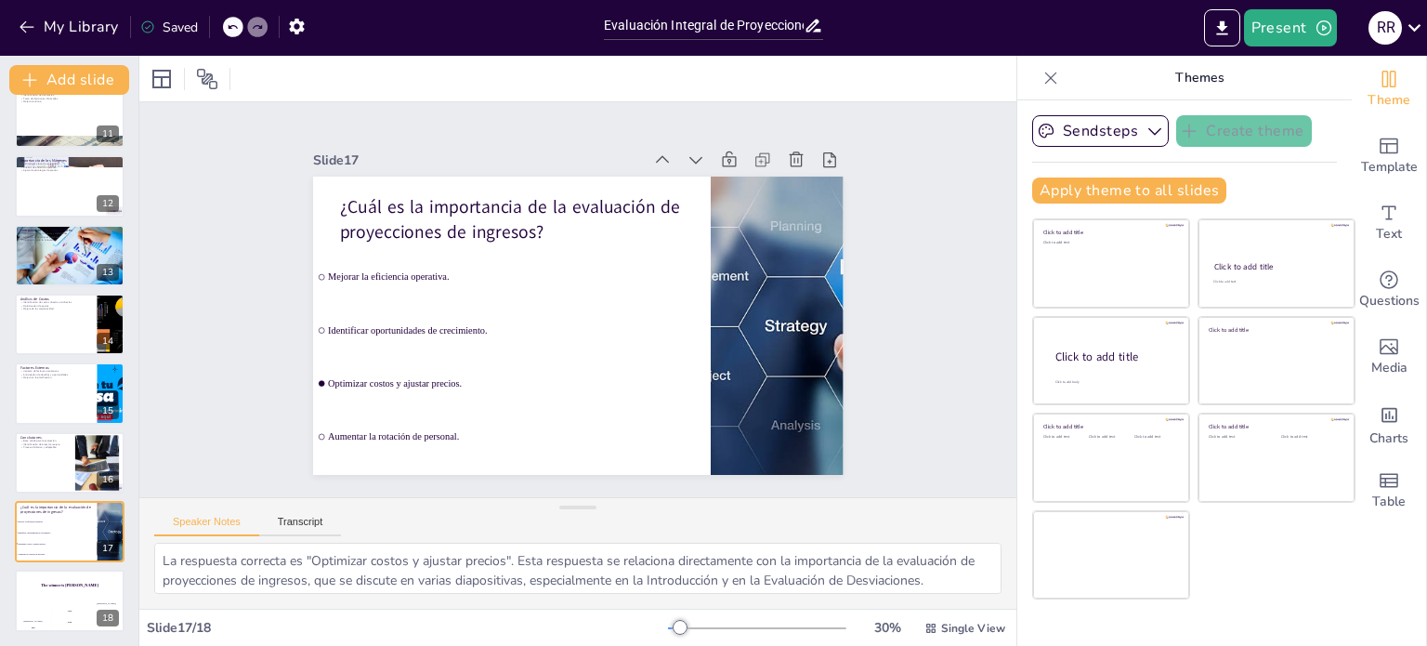
checkbox input "true"
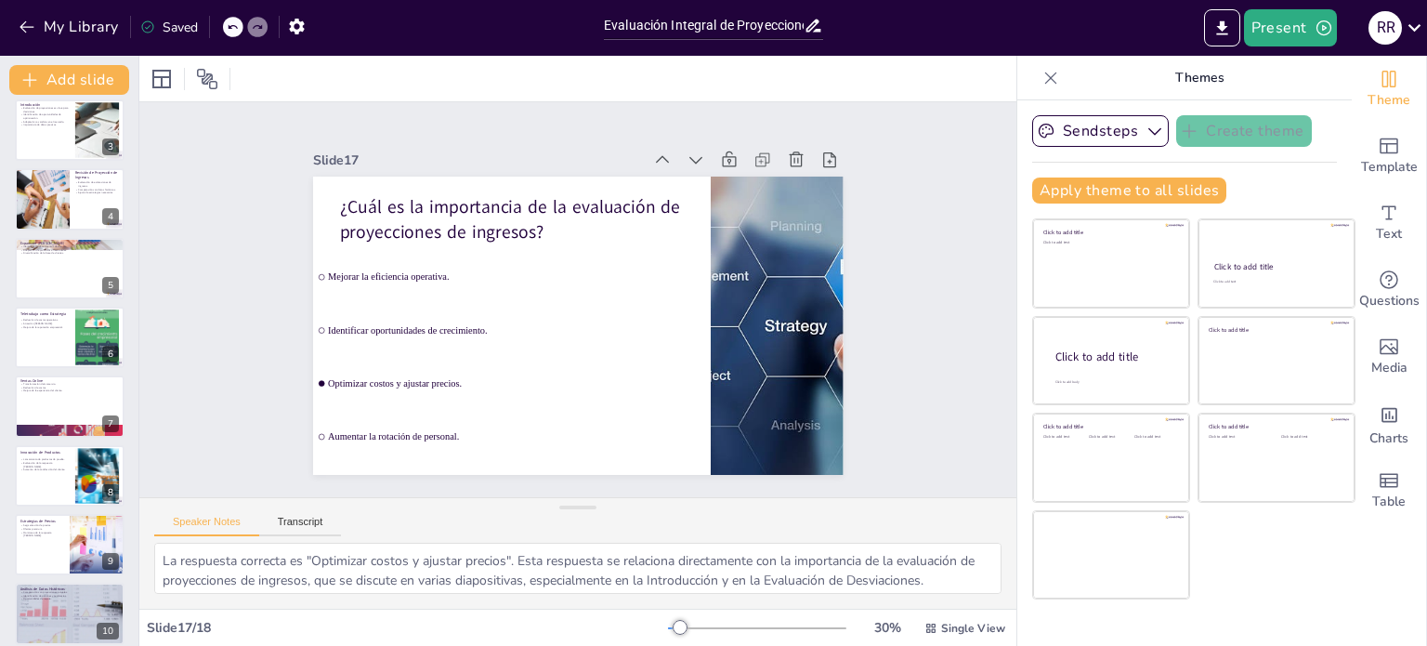
scroll to position [0, 0]
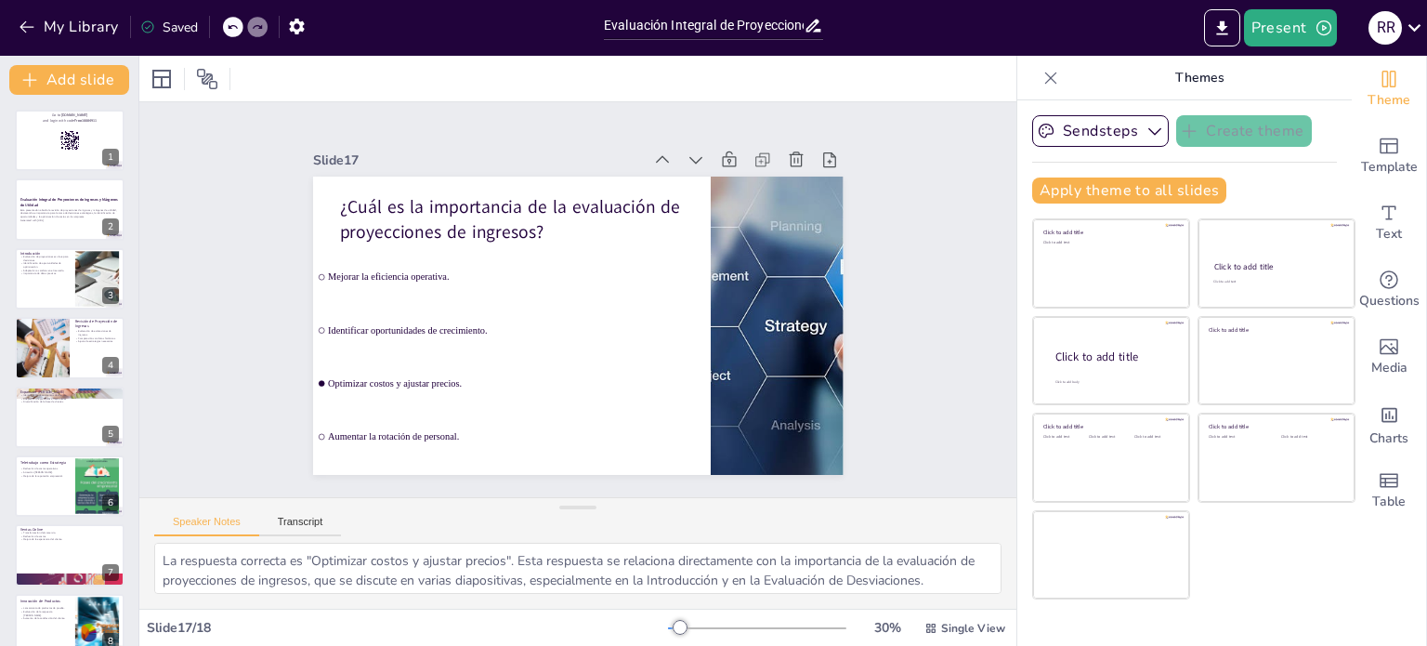
checkbox input "true"
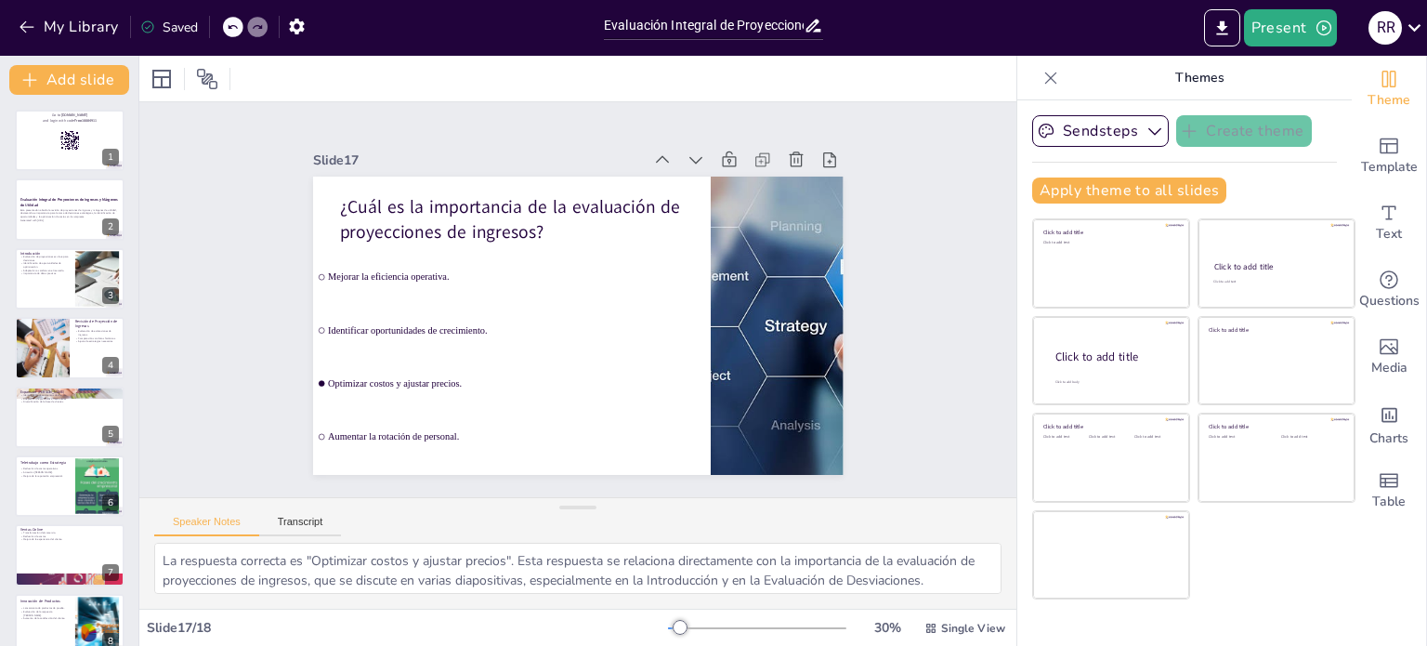
checkbox input "true"
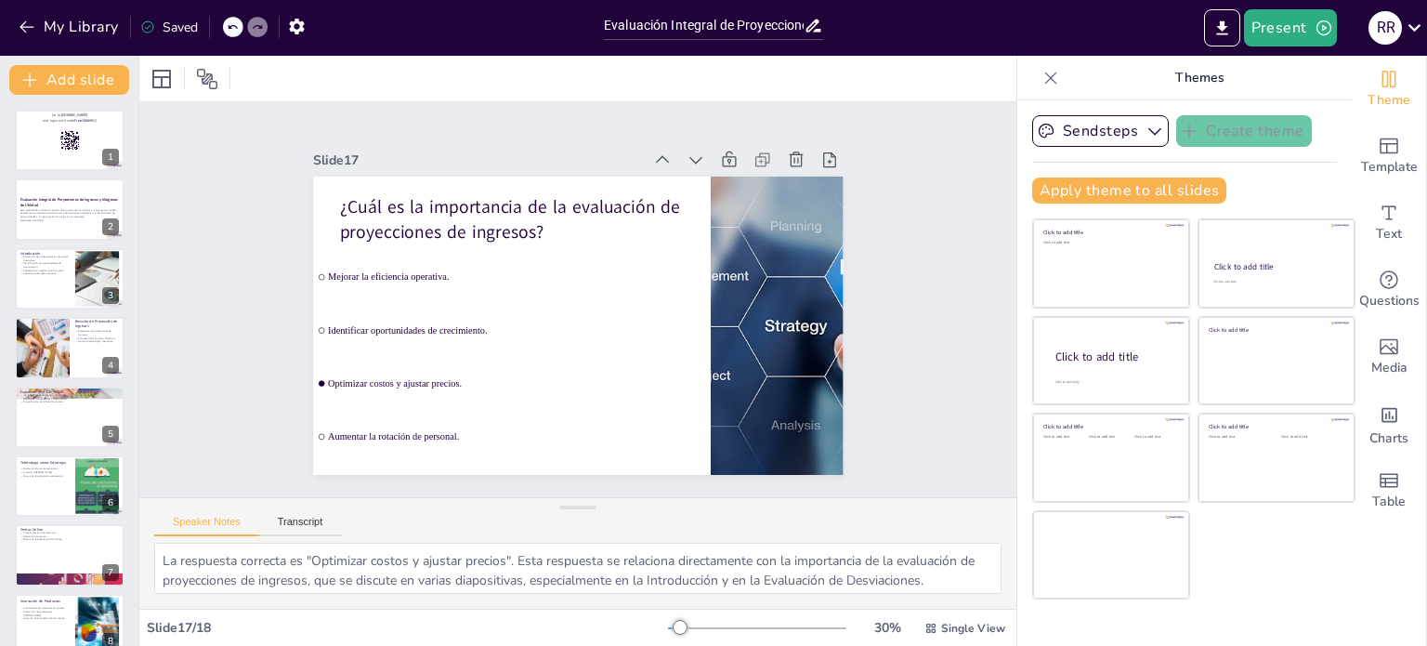
checkbox input "true"
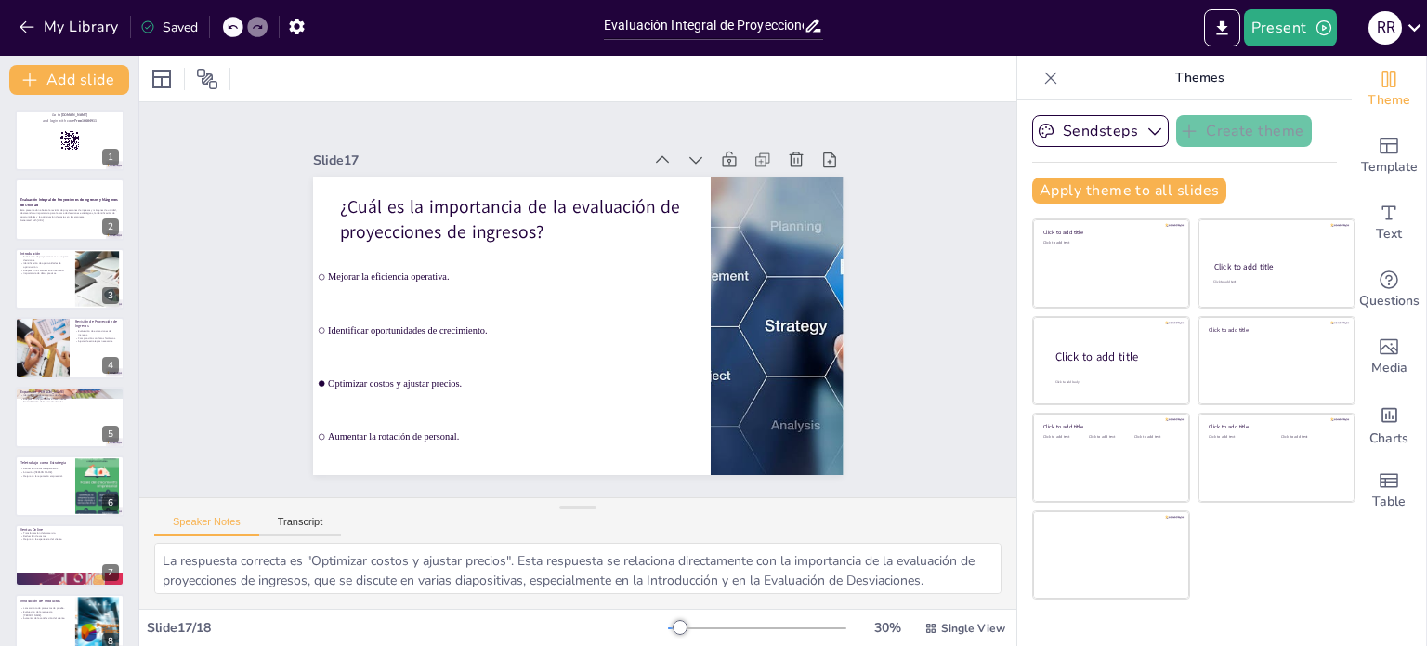
checkbox input "true"
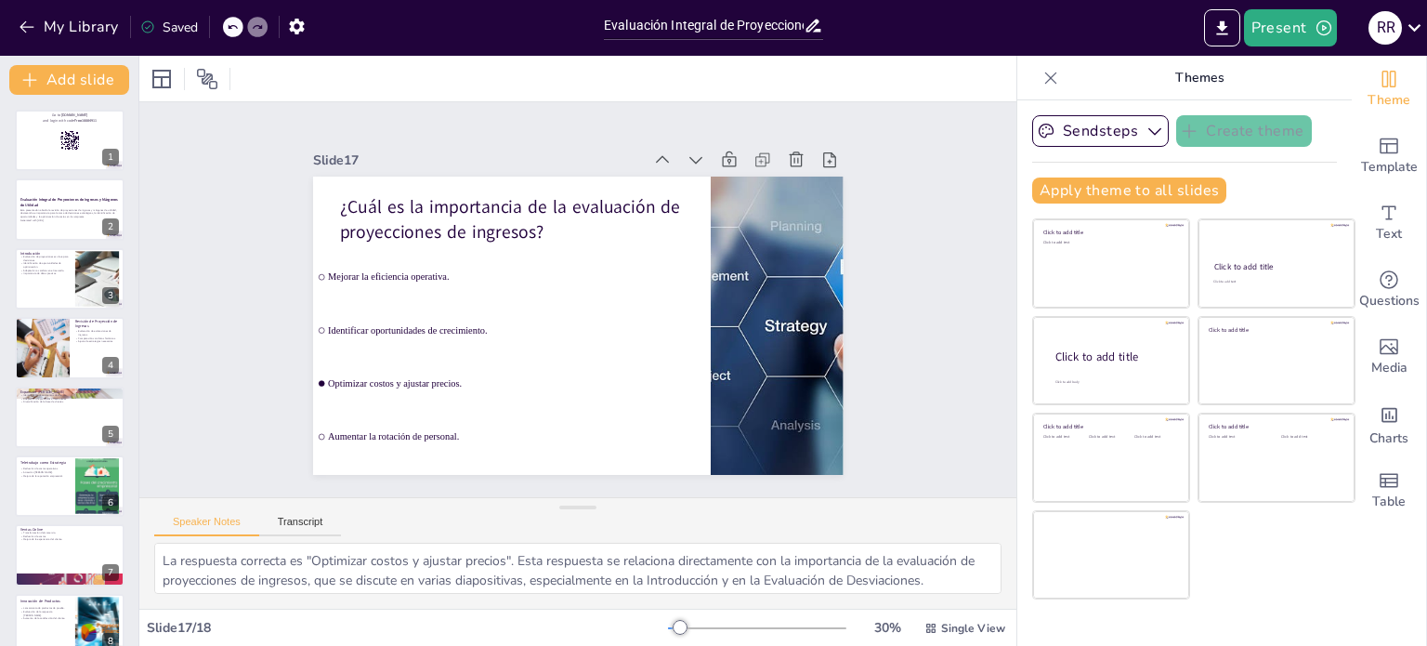
checkbox input "true"
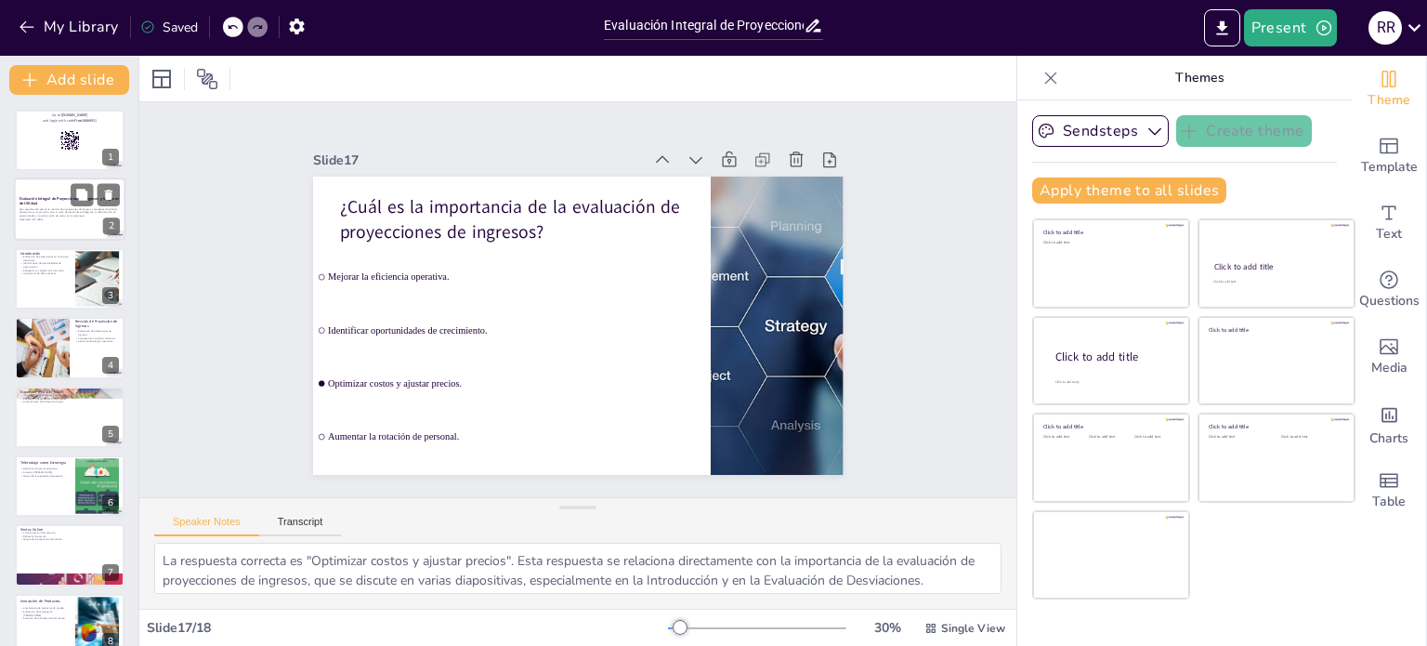
checkbox input "true"
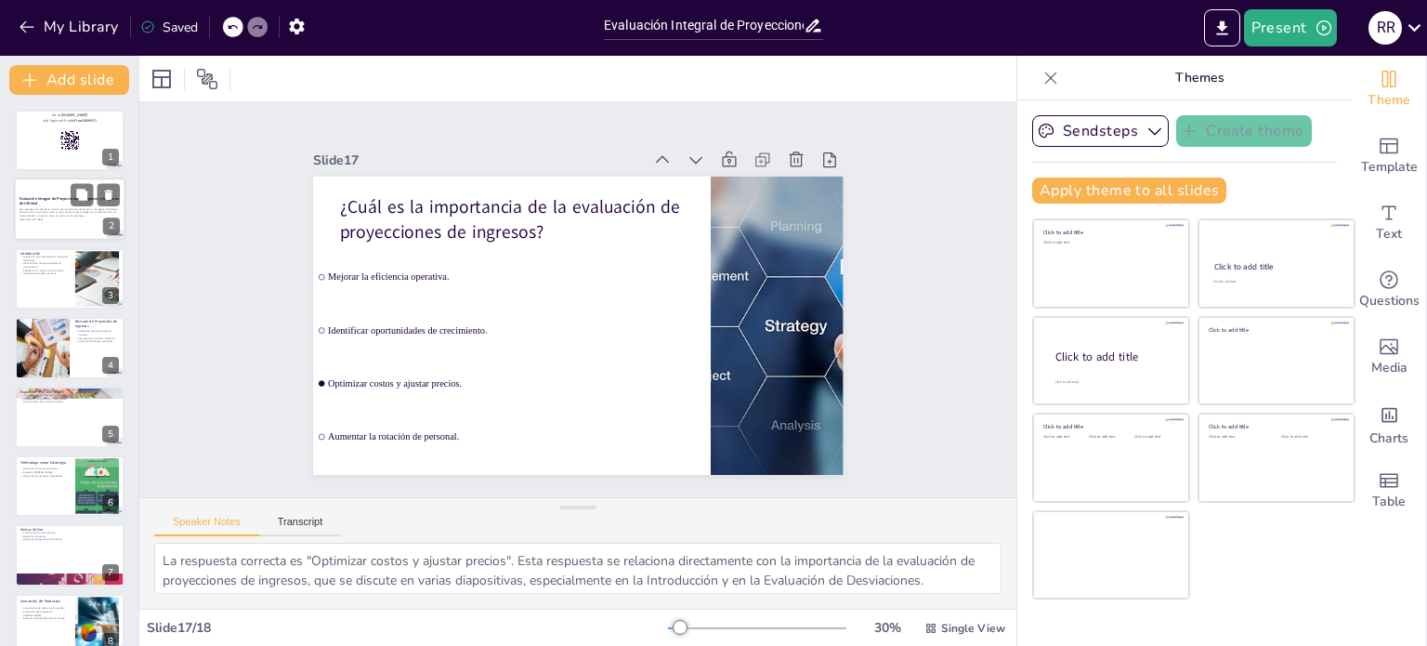
checkbox input "true"
click at [67, 208] on p "Esta presentación aborda la revisión de proyecciones de ingresos y márgenes de …" at bounding box center [70, 212] width 100 height 10
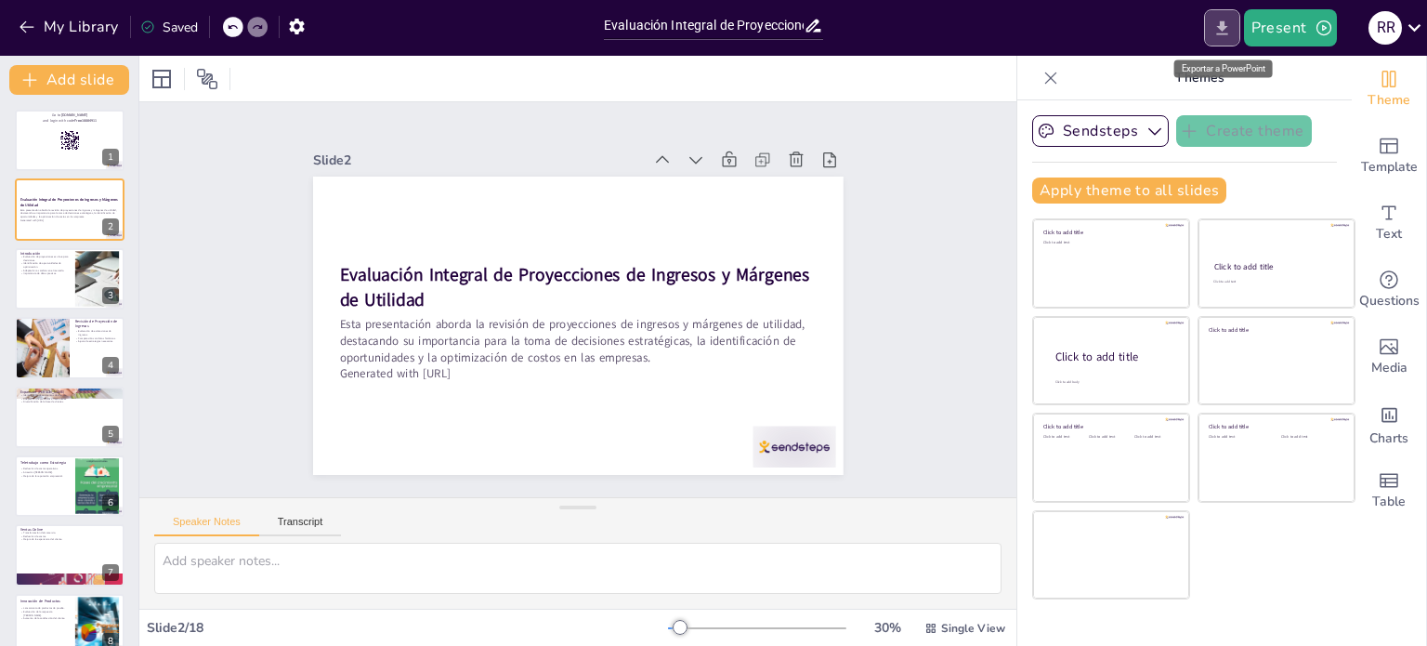
click at [1217, 30] on icon "Export to PowerPoint" at bounding box center [1222, 29] width 20 height 20
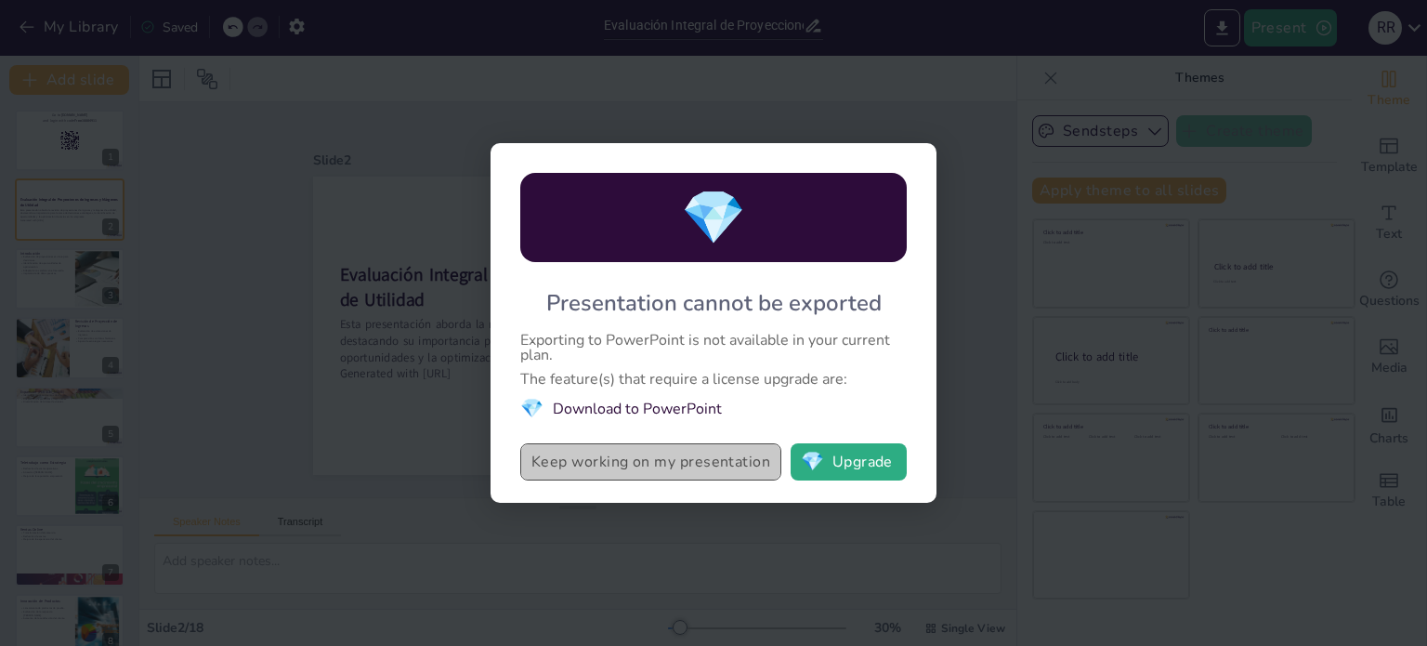
click at [680, 464] on button "Keep working on my presentation" at bounding box center [650, 461] width 261 height 37
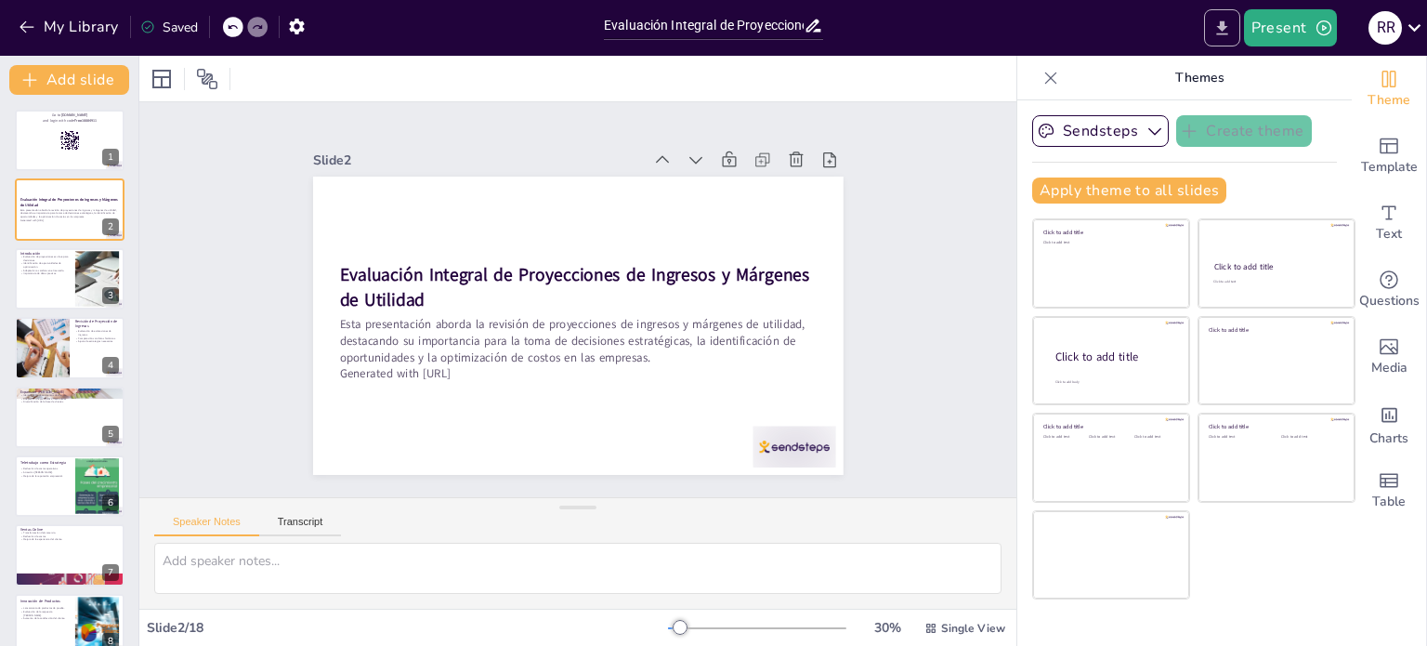
click at [1223, 29] on icon "Export to PowerPoint" at bounding box center [1221, 27] width 11 height 14
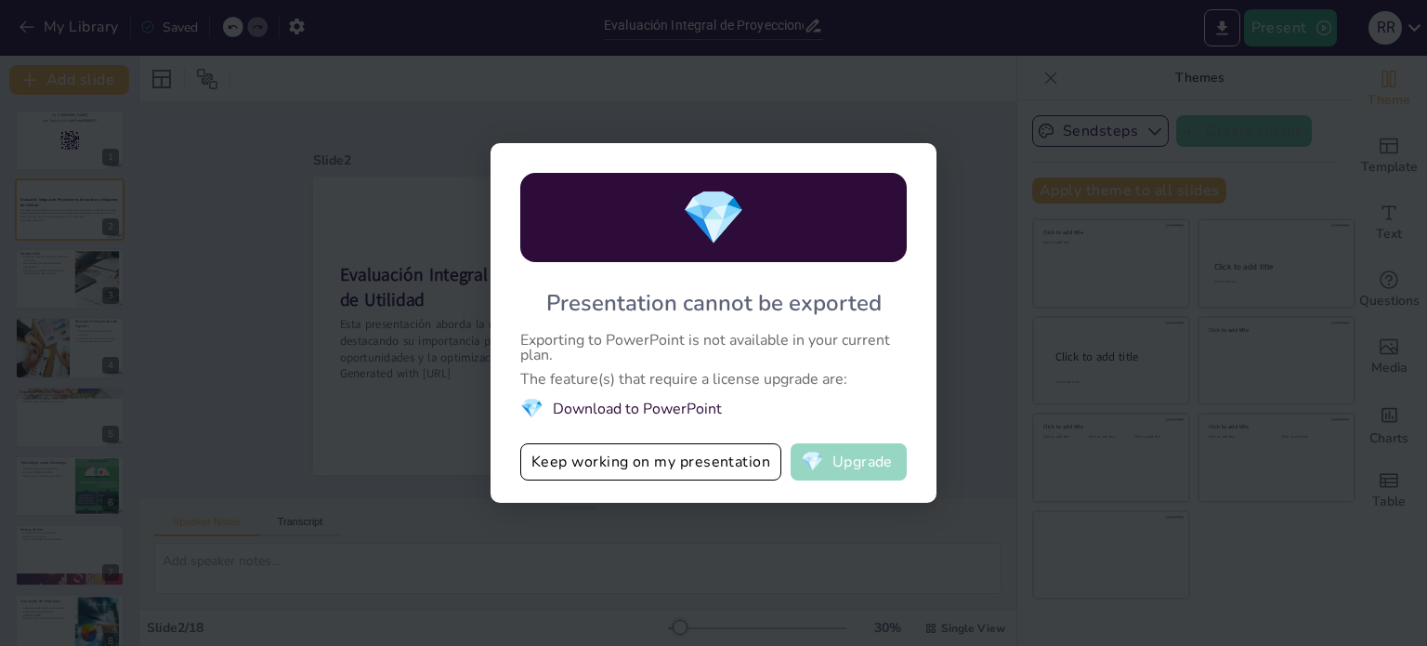
click at [855, 465] on button "💎 Upgrade" at bounding box center [848, 461] width 116 height 37
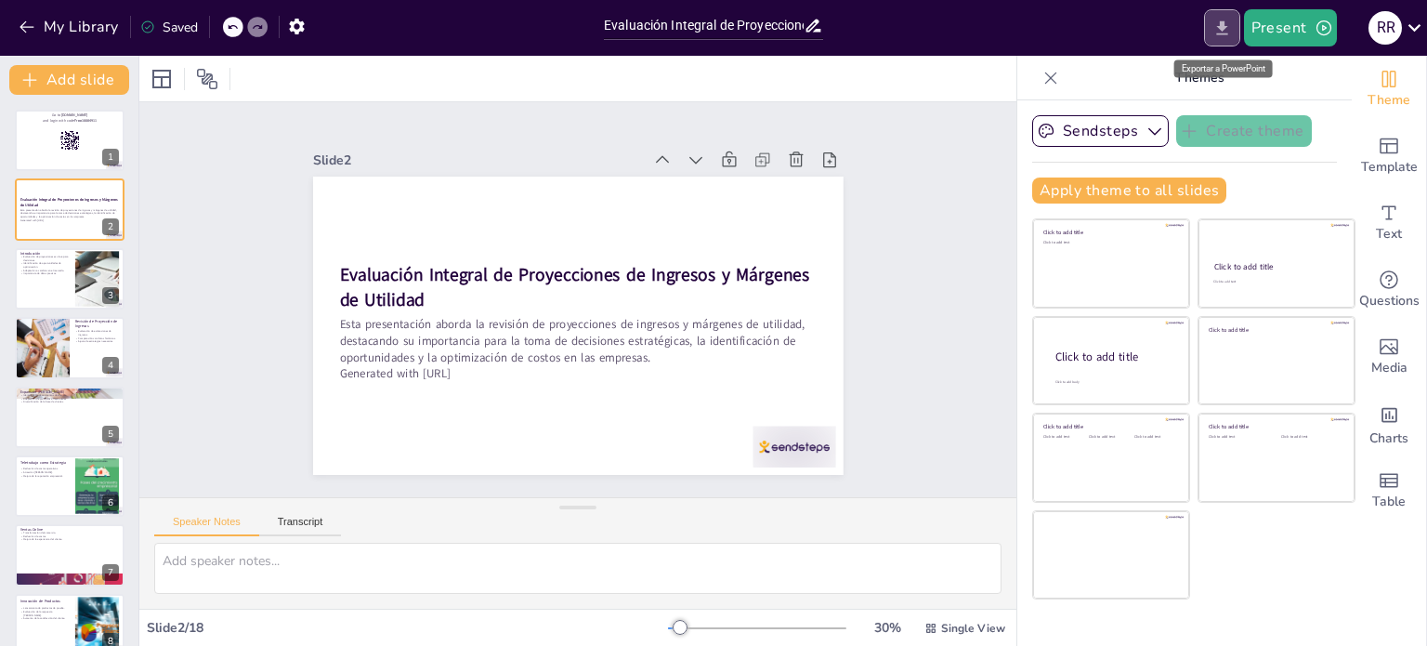
click at [1221, 27] on icon "Export to PowerPoint" at bounding box center [1221, 27] width 11 height 14
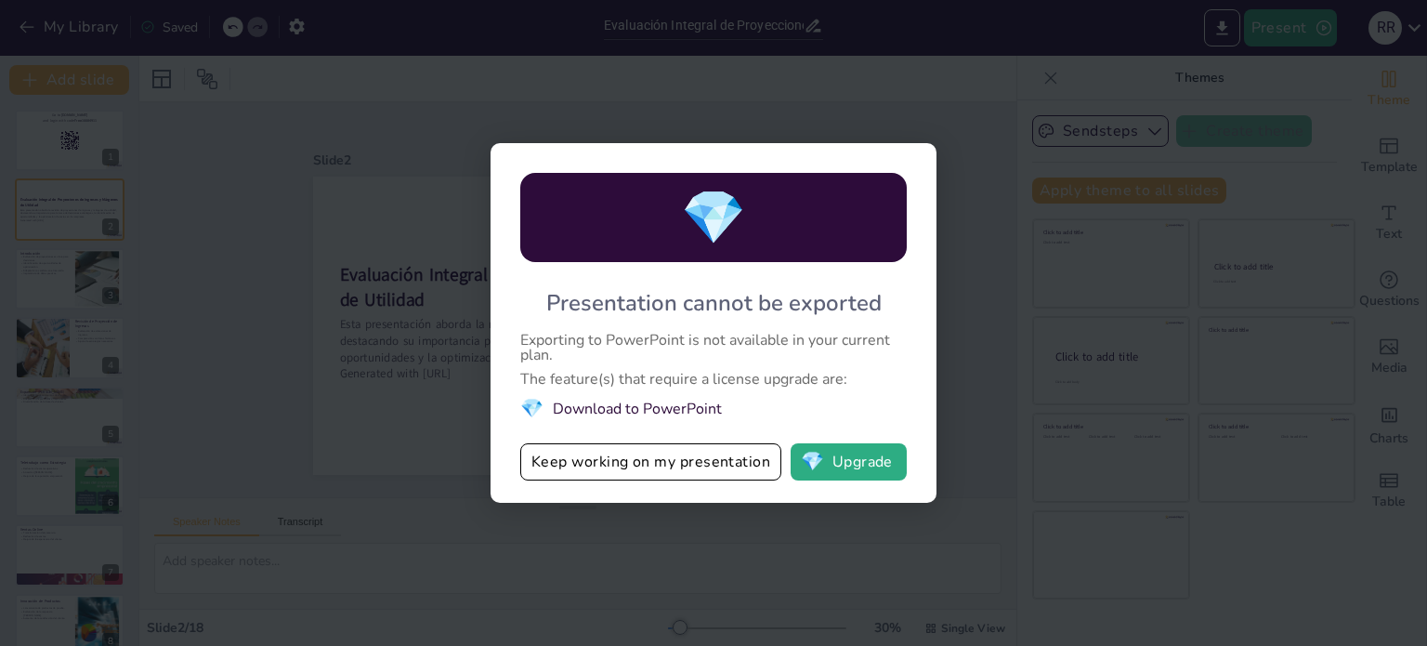
click at [611, 411] on li "💎 Download to PowerPoint" at bounding box center [713, 408] width 386 height 25
drag, startPoint x: 567, startPoint y: 407, endPoint x: 535, endPoint y: 408, distance: 31.6
click at [567, 408] on li "💎 Download to PowerPoint" at bounding box center [713, 408] width 386 height 25
click at [531, 408] on span "💎" at bounding box center [531, 408] width 23 height 25
click at [616, 404] on li "💎 Download to PowerPoint" at bounding box center [713, 408] width 386 height 25
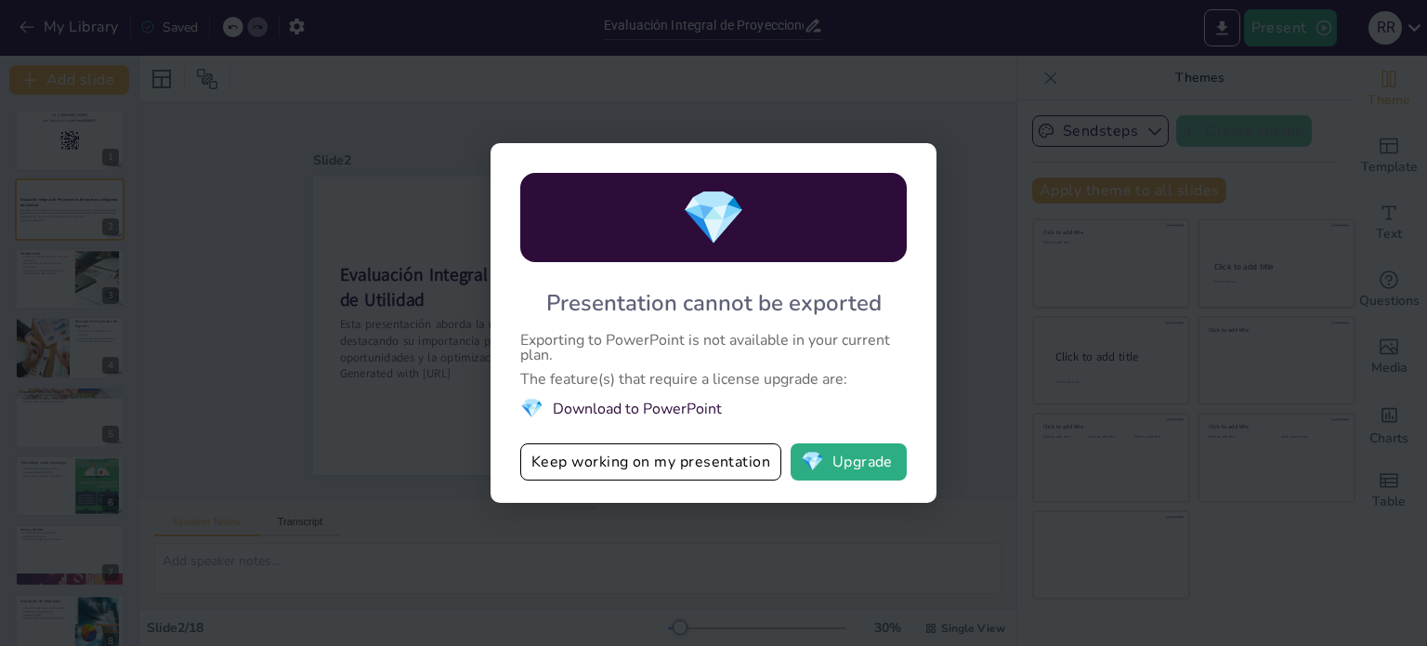
click at [985, 267] on div "💎 Presentation cannot be exported Exporting to PowerPoint is not available in y…" at bounding box center [713, 323] width 1427 height 646
click at [704, 469] on button "Keep working on my presentation" at bounding box center [650, 461] width 261 height 37
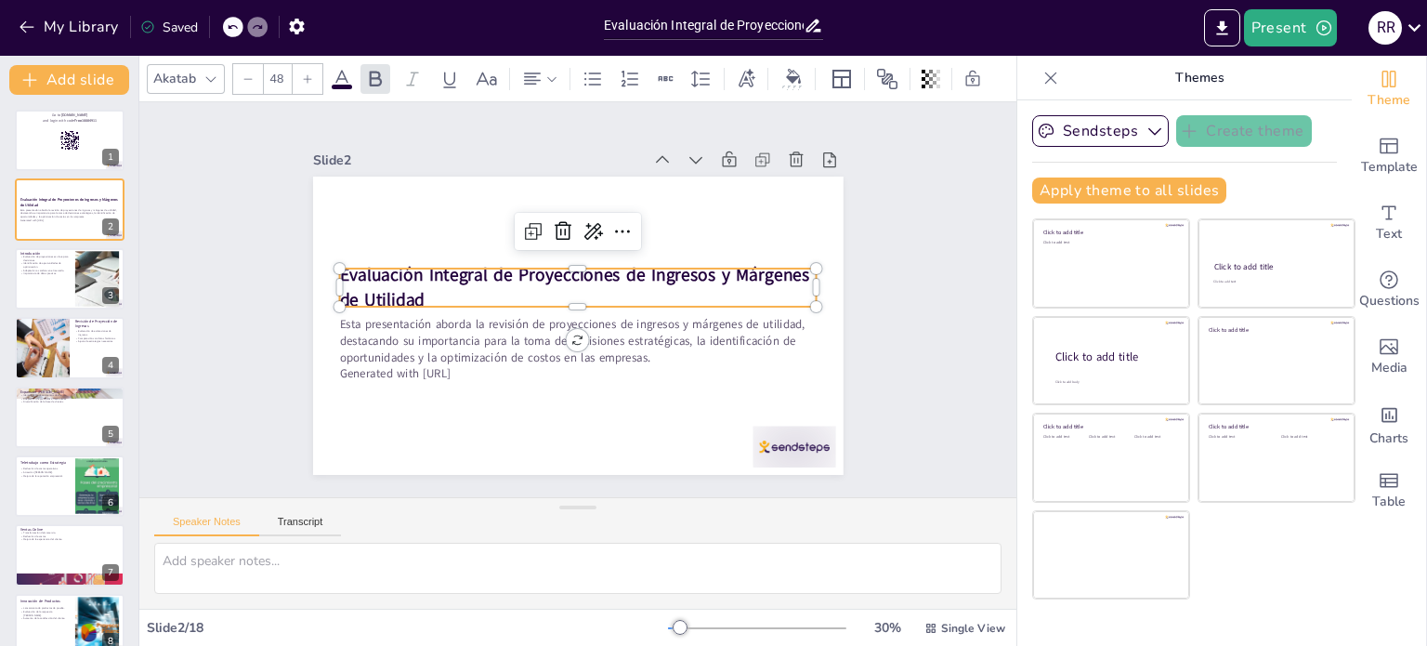
click at [517, 263] on strong "Evaluación Integral de Proyecciones de Ingresos y Márgenes de Utilidad" at bounding box center [566, 306] width 98 height 470
click at [911, 402] on div "Slide 1 Go to [DOMAIN_NAME] and login with code Free16684911 Slide 2 Evaluación…" at bounding box center [578, 299] width 835 height 941
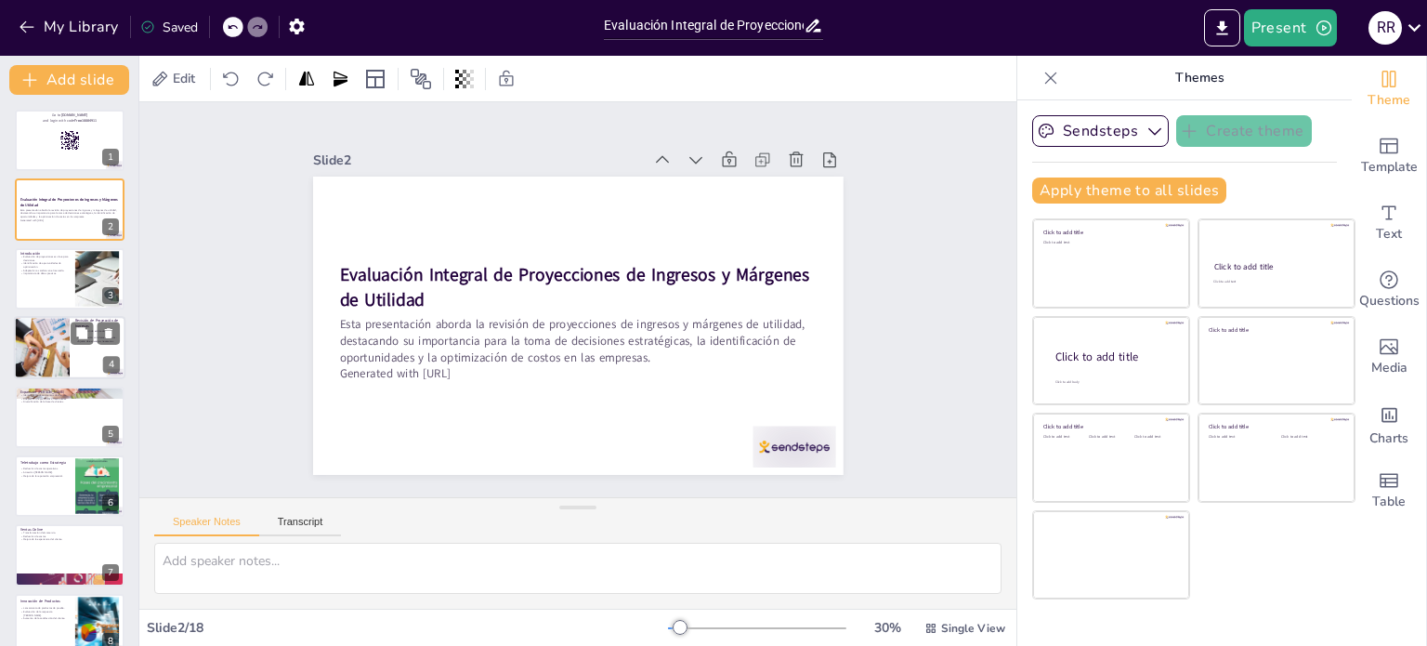
checkbox input "true"
click at [51, 353] on div at bounding box center [42, 347] width 99 height 63
type textarea "Evaluar las estimaciones de ingresos es un paso crucial en la revisión de proye…"
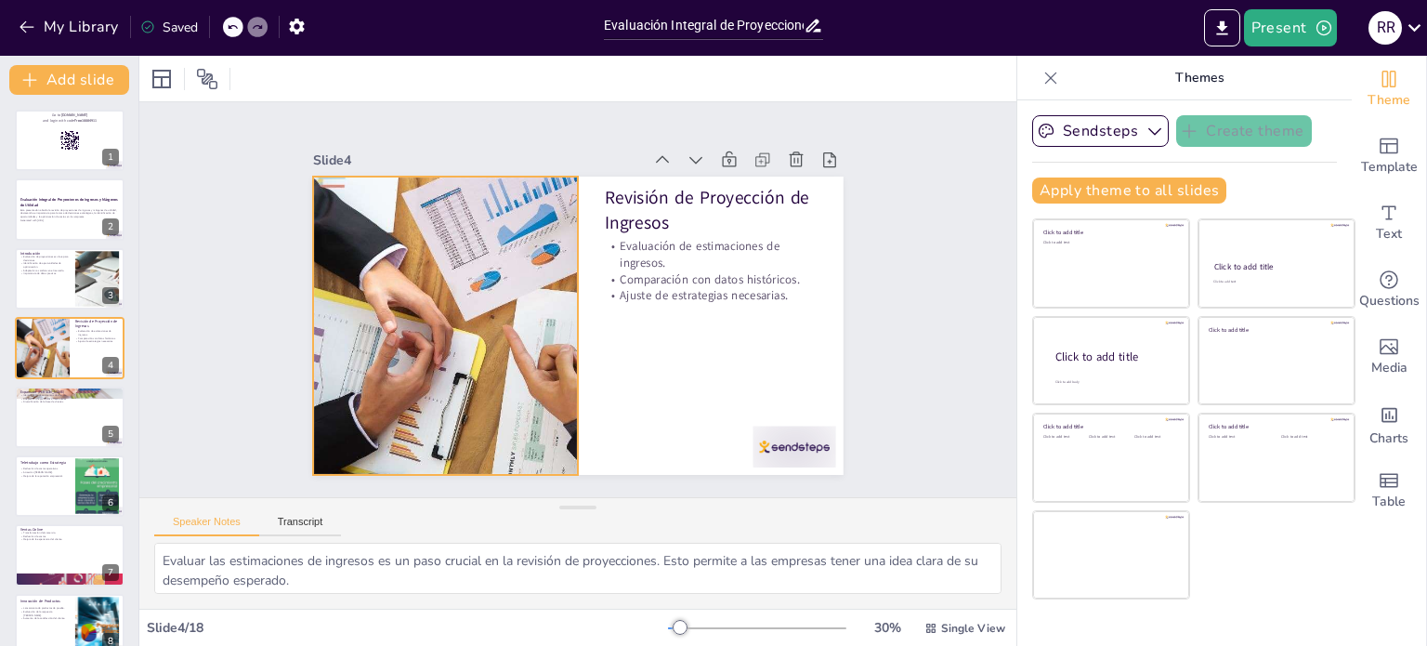
checkbox input "true"
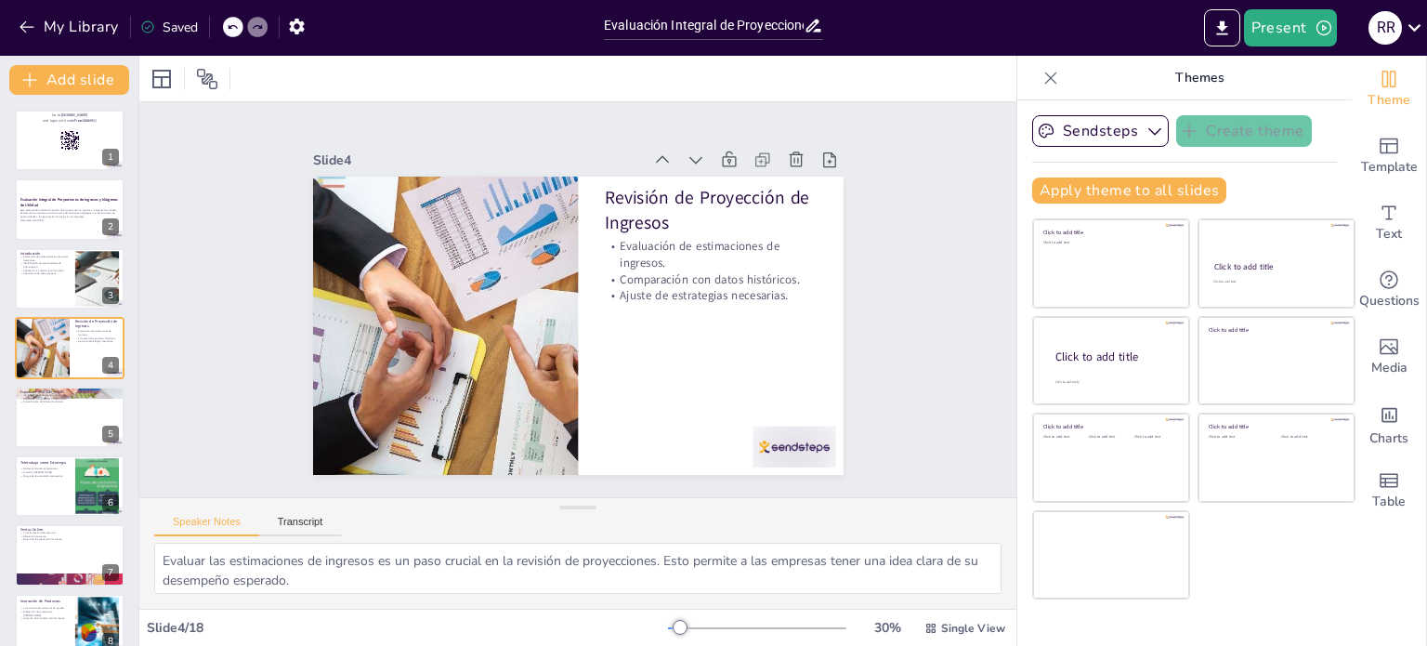
click at [232, 24] on icon at bounding box center [232, 26] width 11 height 11
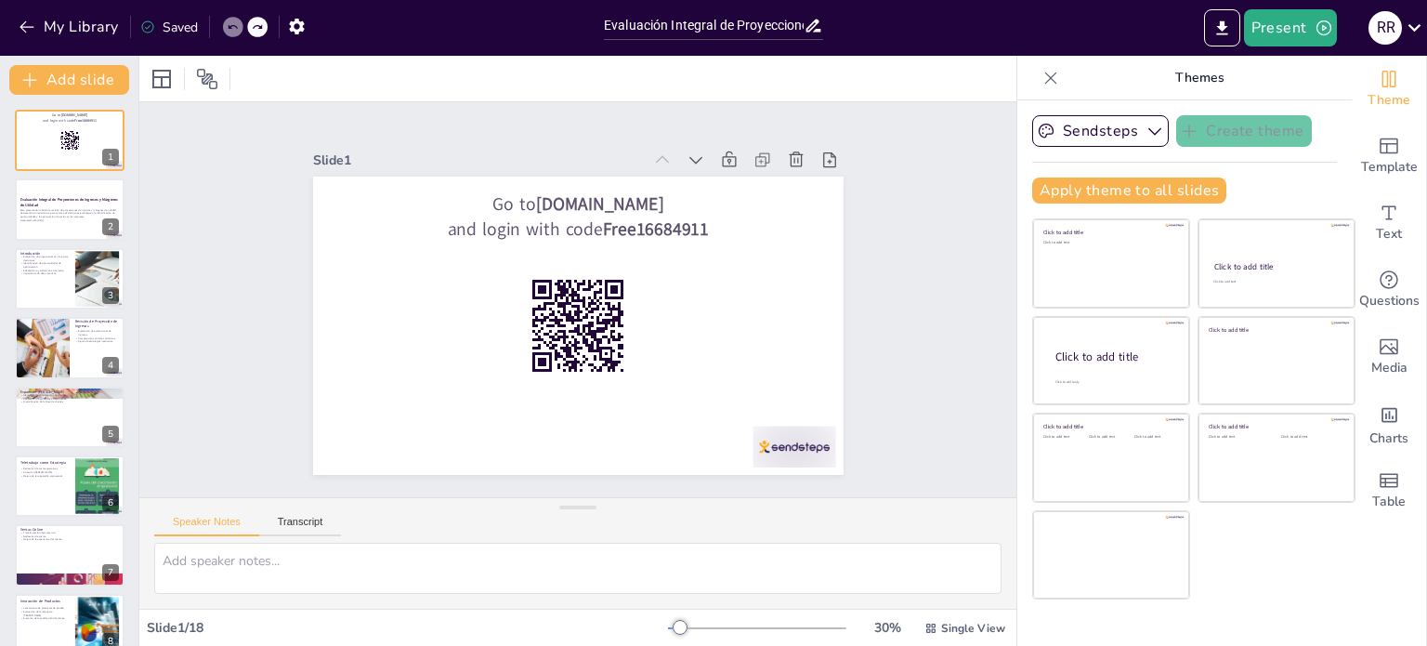
click at [232, 24] on icon at bounding box center [232, 26] width 11 height 11
click at [230, 30] on icon at bounding box center [232, 26] width 11 height 11
click at [171, 27] on div "Saved" at bounding box center [169, 28] width 58 height 18
click at [38, 202] on p "Evaluación Integral de Proyecciones de Ingresos y Márgenes de Utilidad" at bounding box center [70, 201] width 100 height 10
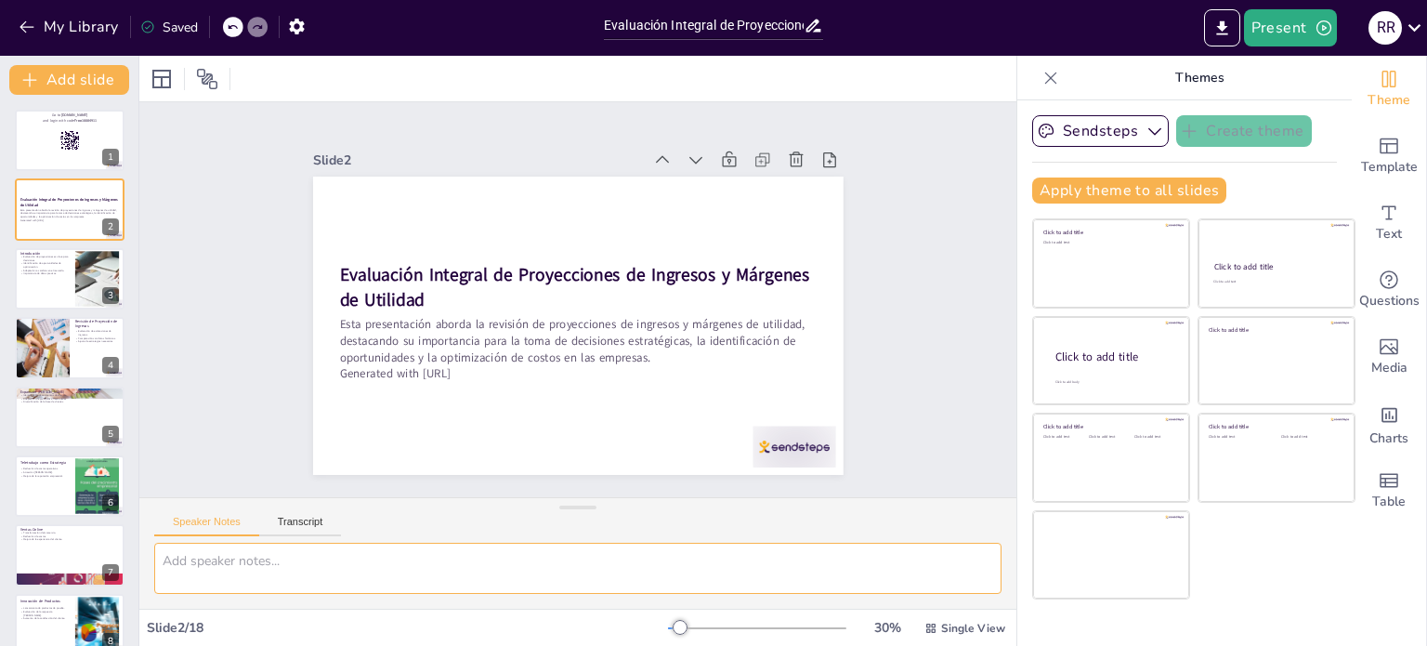
click at [947, 556] on textarea at bounding box center [577, 567] width 847 height 51
checkbox input "true"
